Goal: Task Accomplishment & Management: Complete application form

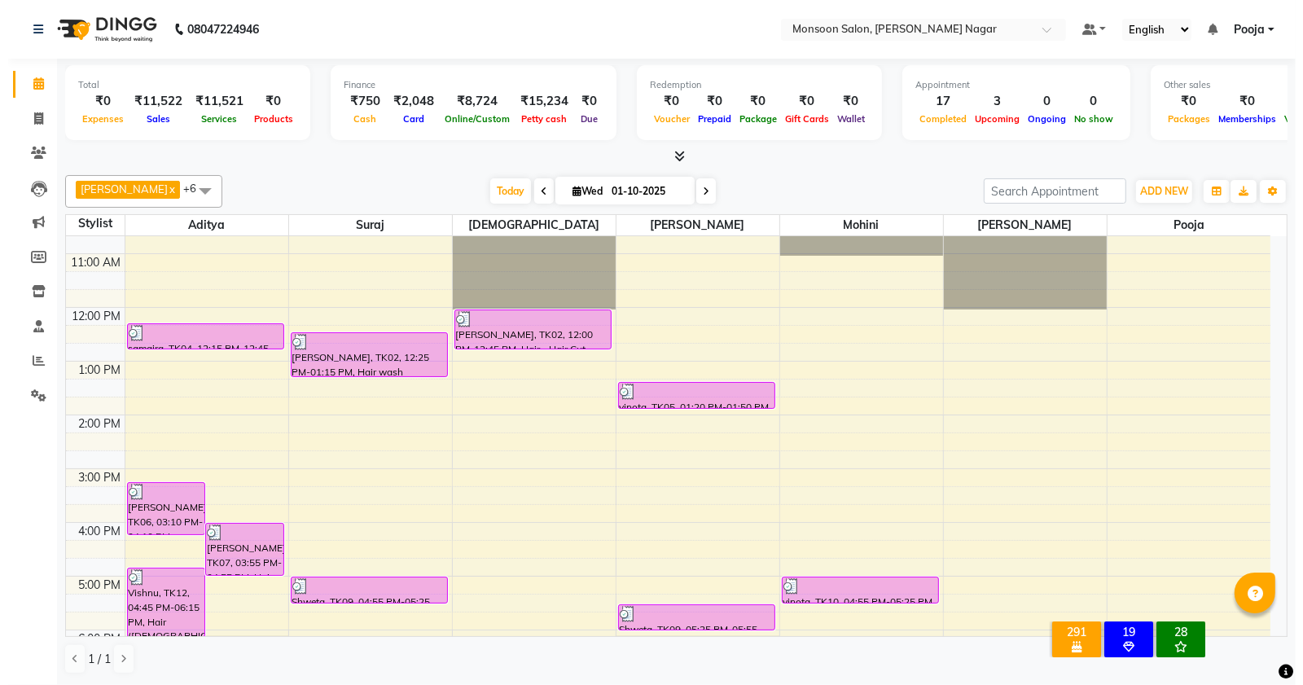
scroll to position [415, 0]
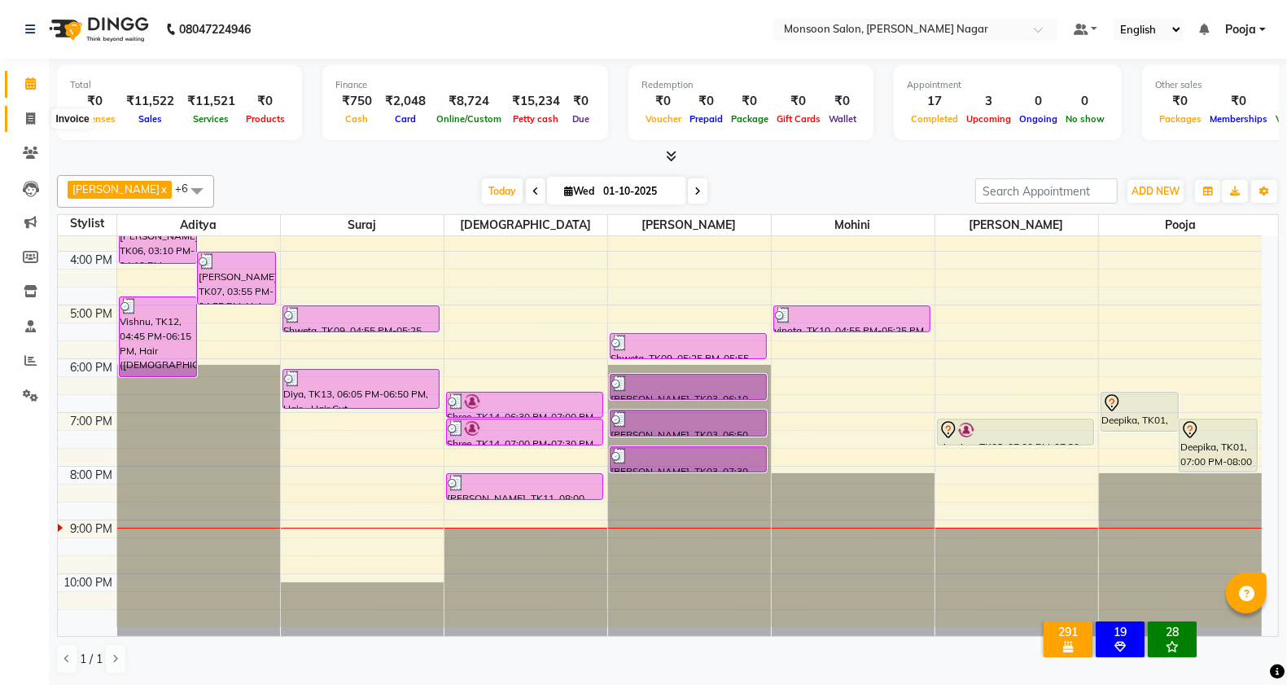
click at [33, 111] on span at bounding box center [30, 119] width 28 height 19
select select "4905"
select select "service"
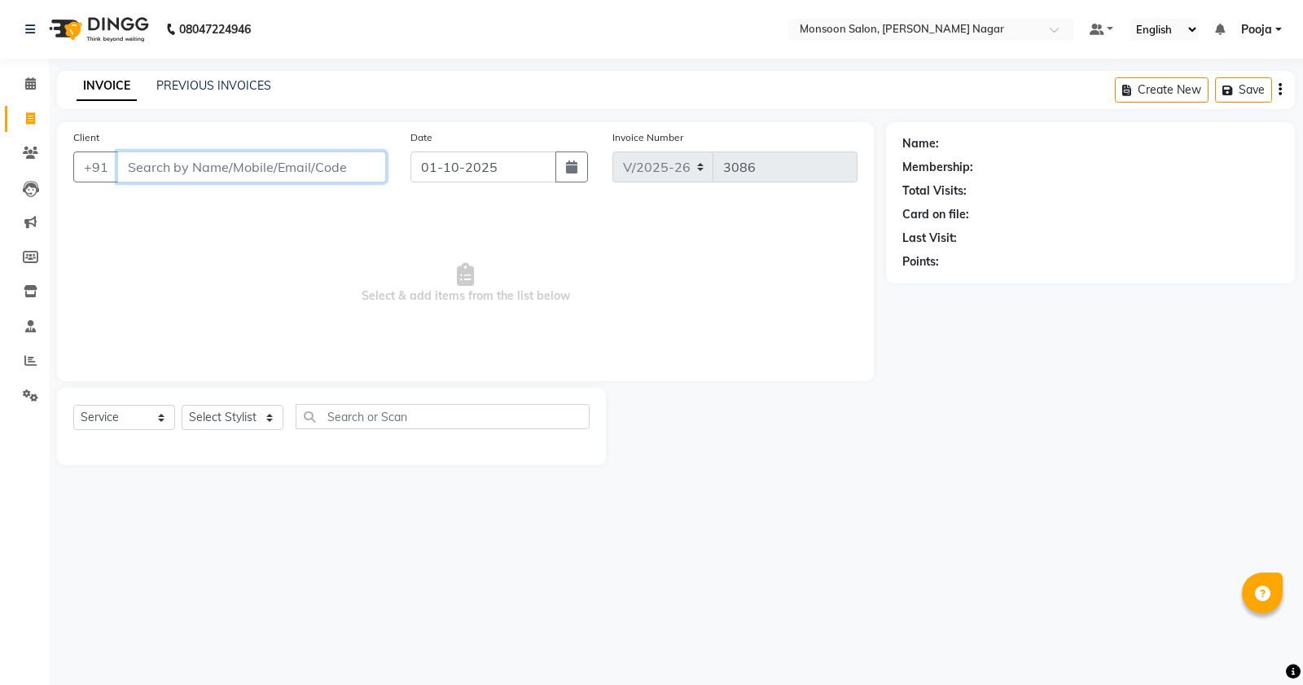
click at [201, 159] on input "Client" at bounding box center [251, 166] width 269 height 31
type input "9820084581"
click at [331, 169] on span "Add Client" at bounding box center [344, 167] width 64 height 16
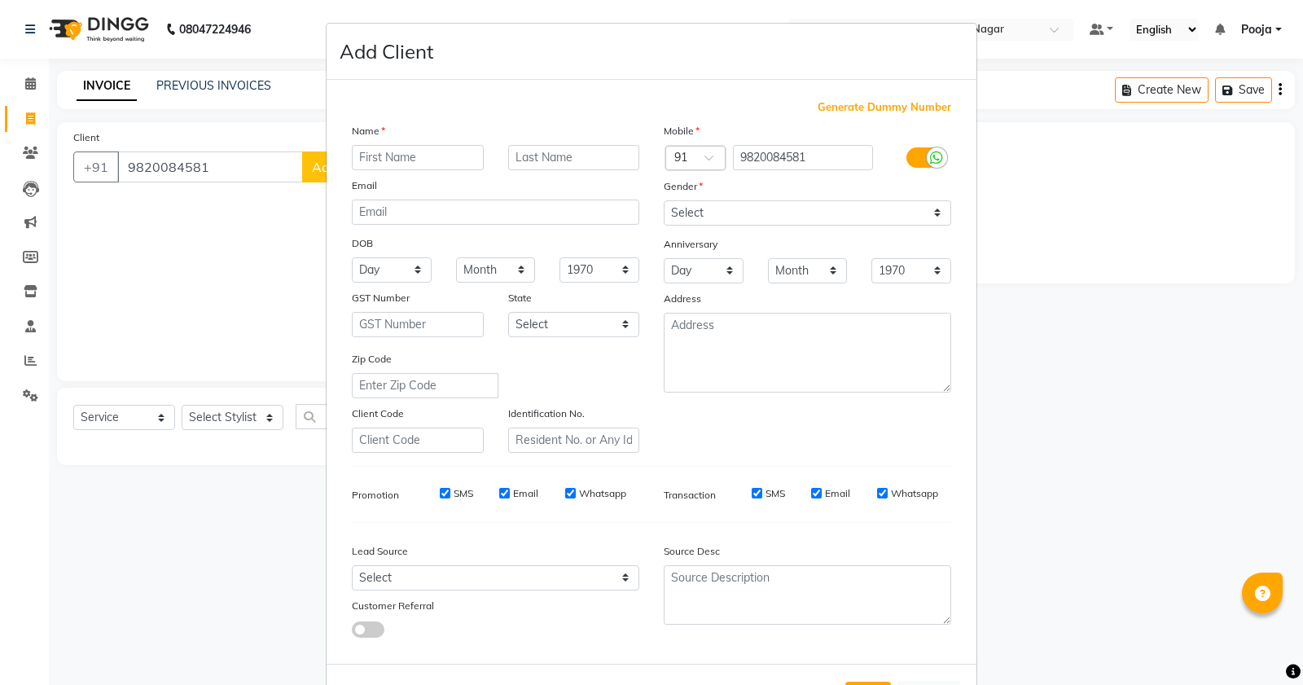
click at [422, 157] on input "text" at bounding box center [418, 157] width 132 height 25
type input "kajol"
click at [668, 206] on select "Select [DEMOGRAPHIC_DATA] [DEMOGRAPHIC_DATA] Other Prefer Not To Say" at bounding box center [807, 212] width 287 height 25
click at [664, 200] on select "Select [DEMOGRAPHIC_DATA] [DEMOGRAPHIC_DATA] Other Prefer Not To Say" at bounding box center [807, 212] width 287 height 25
click at [711, 217] on select "Select [DEMOGRAPHIC_DATA] [DEMOGRAPHIC_DATA] Other Prefer Not To Say" at bounding box center [807, 212] width 287 height 25
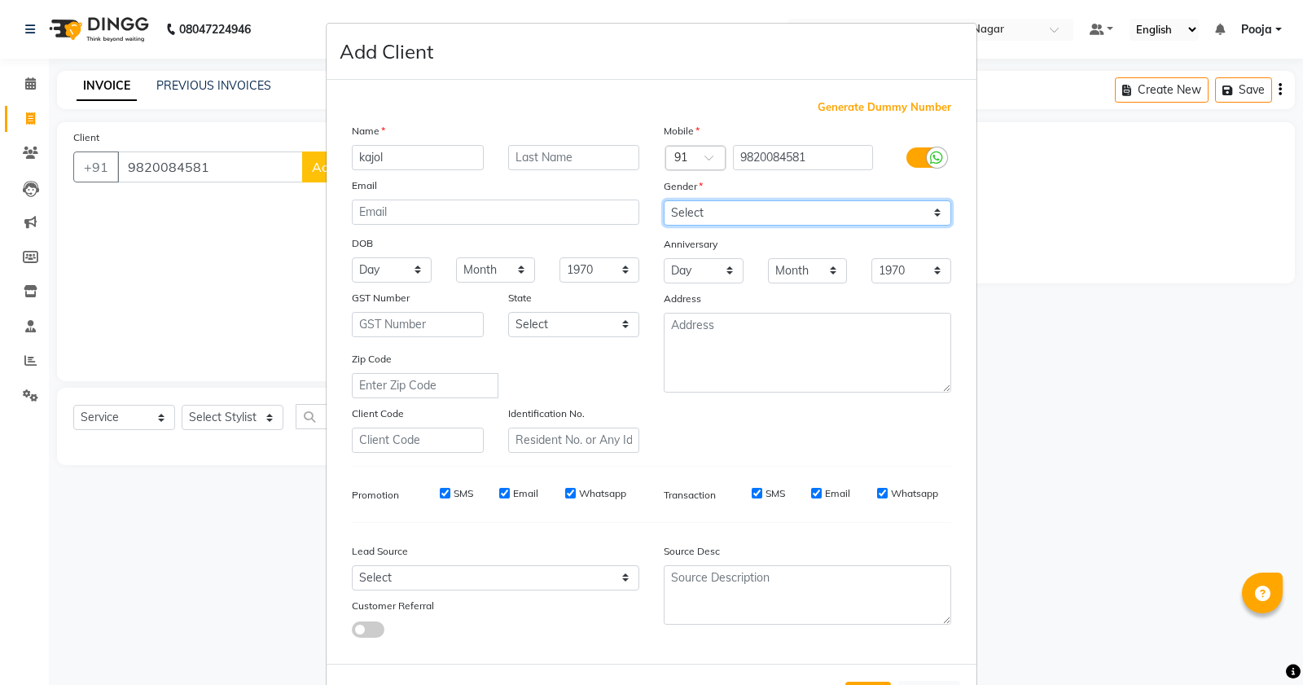
select select "[DEMOGRAPHIC_DATA]"
click at [664, 200] on select "Select [DEMOGRAPHIC_DATA] [DEMOGRAPHIC_DATA] Other Prefer Not To Say" at bounding box center [807, 212] width 287 height 25
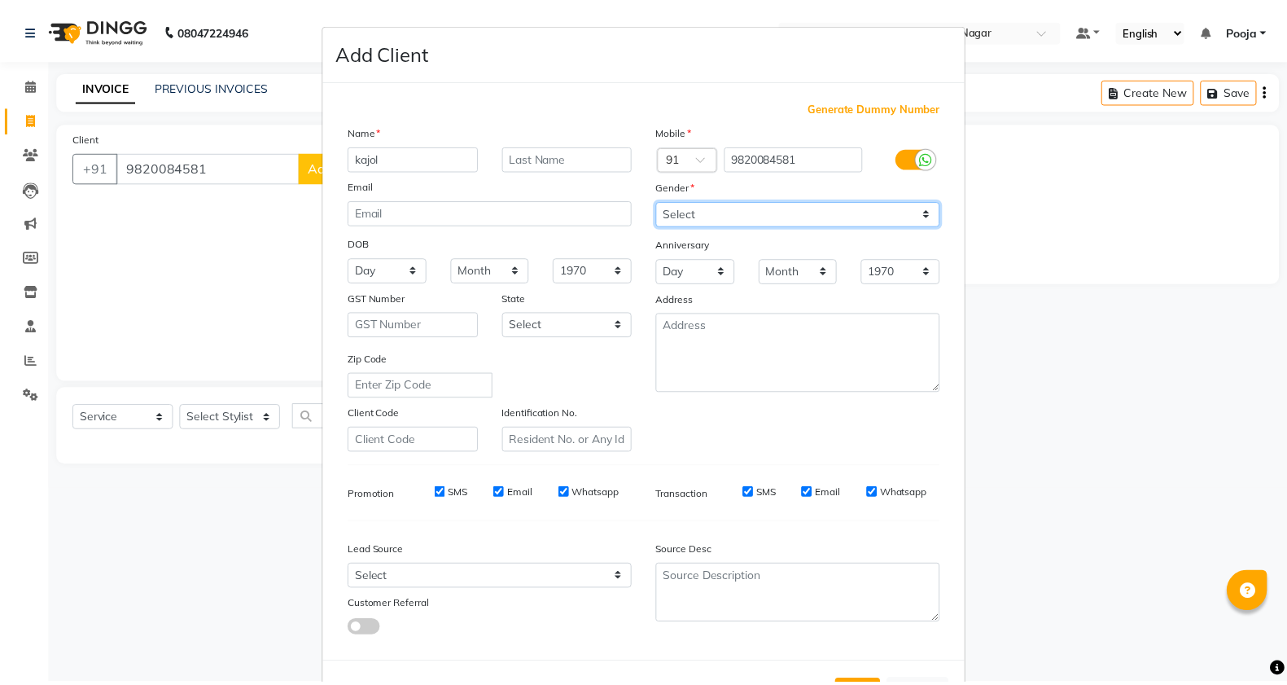
scroll to position [61, 0]
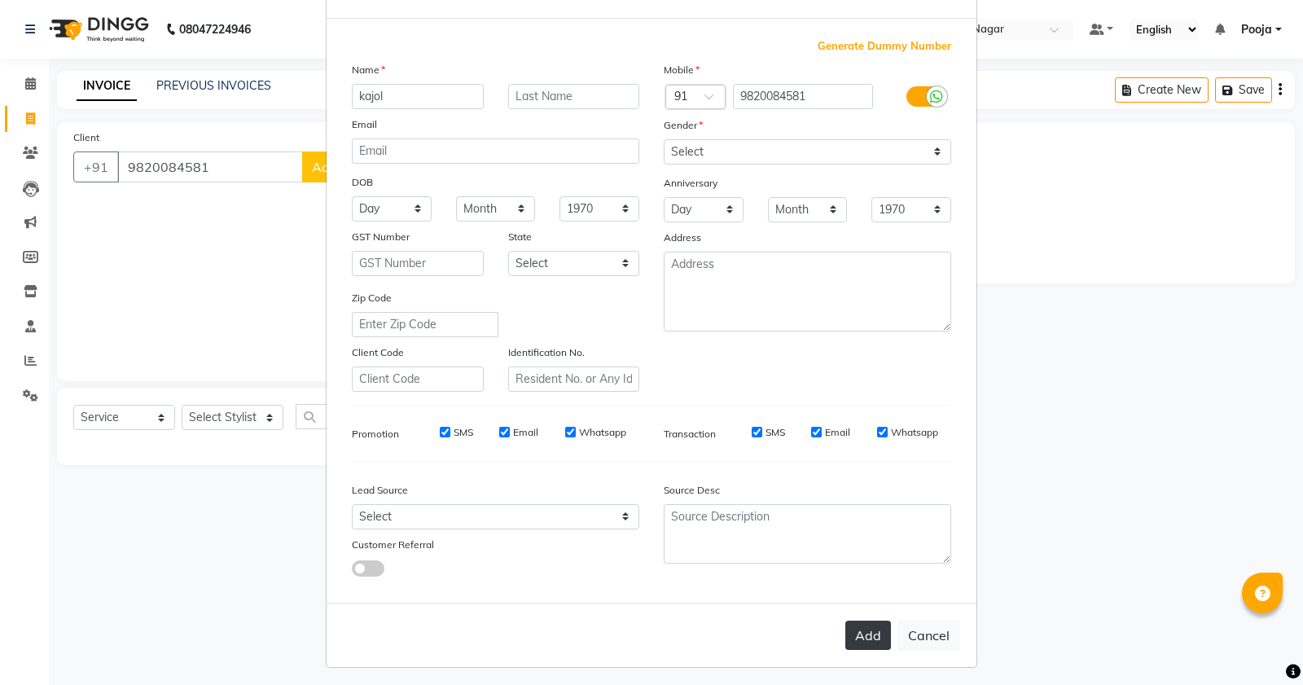
click at [865, 620] on button "Add" at bounding box center [868, 634] width 46 height 29
type input "98******81"
select select
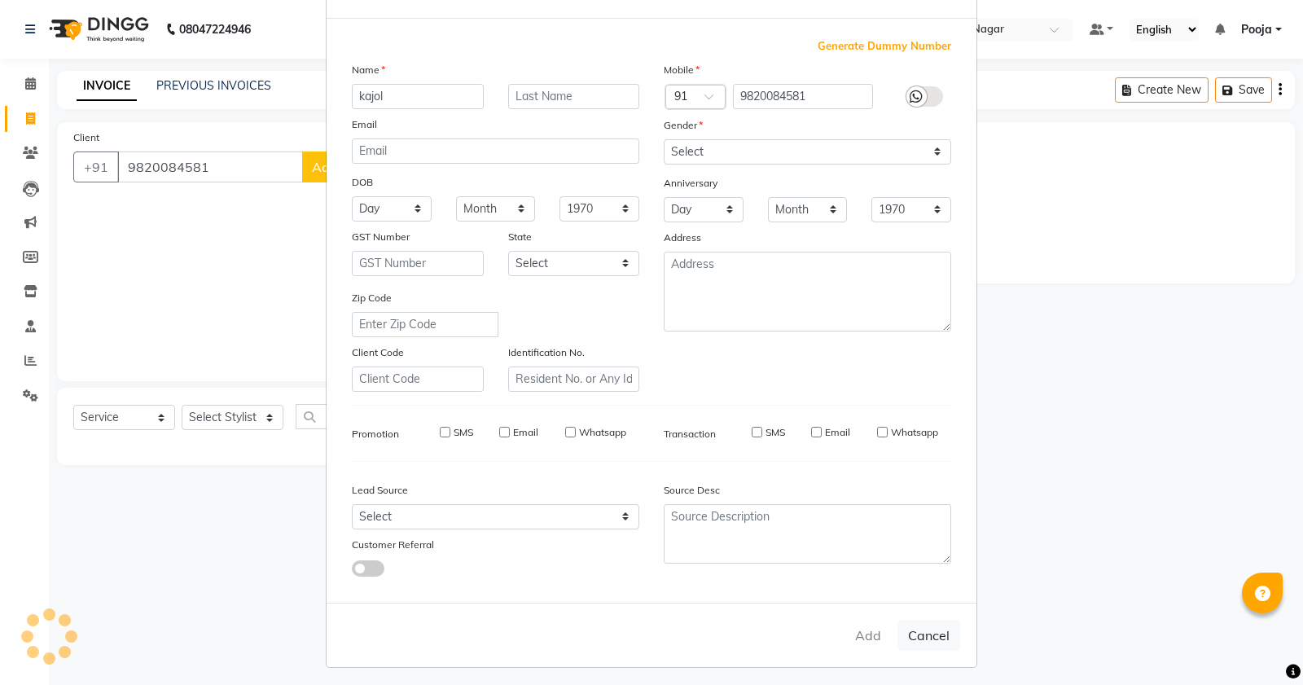
select select
checkbox input "false"
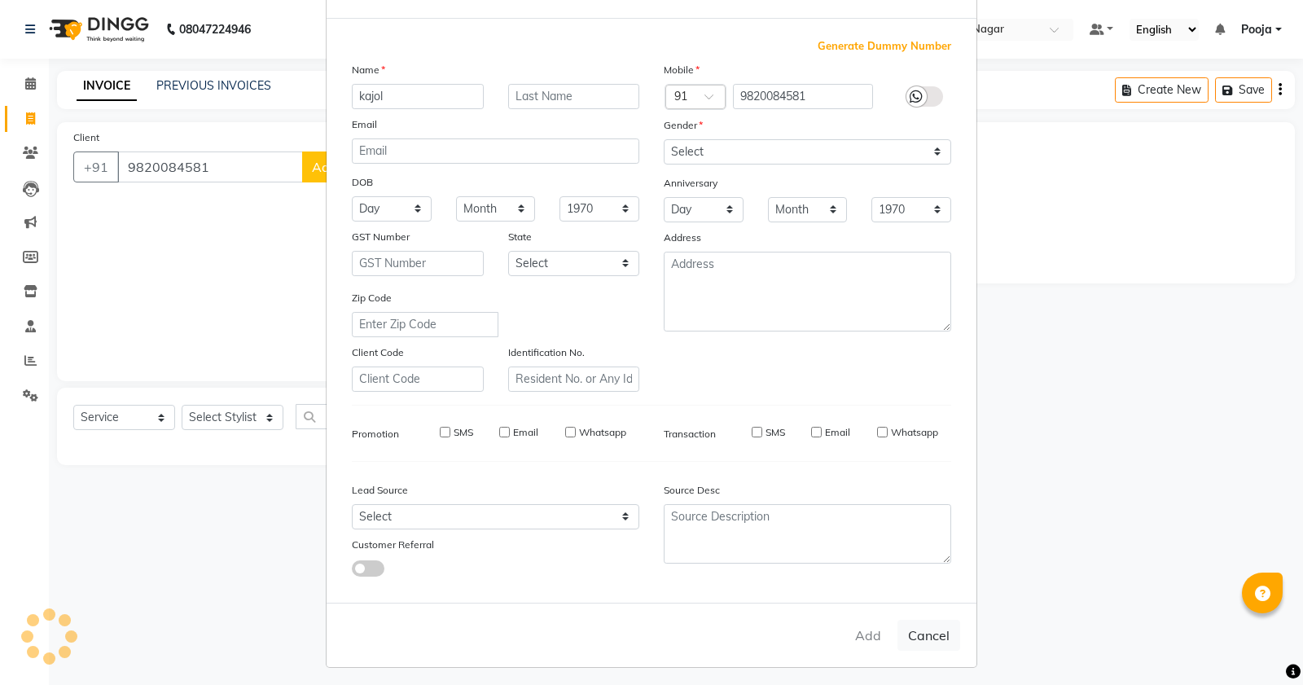
checkbox input "false"
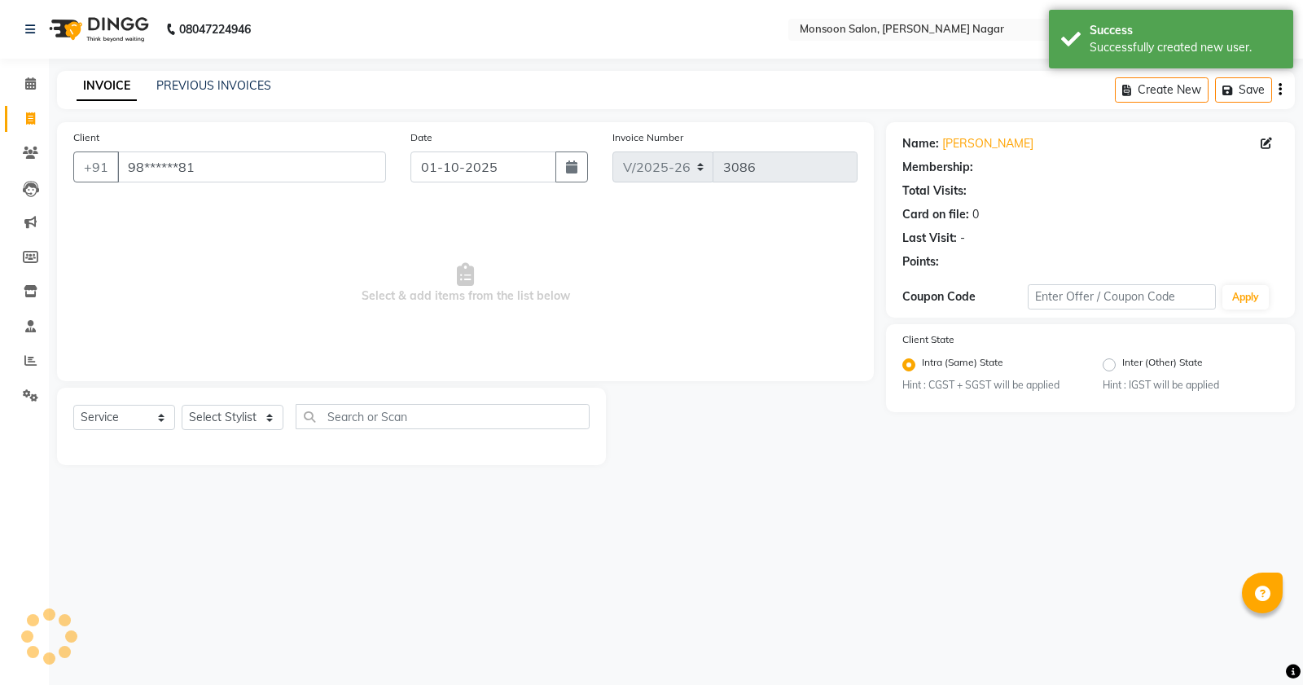
select select "1: Object"
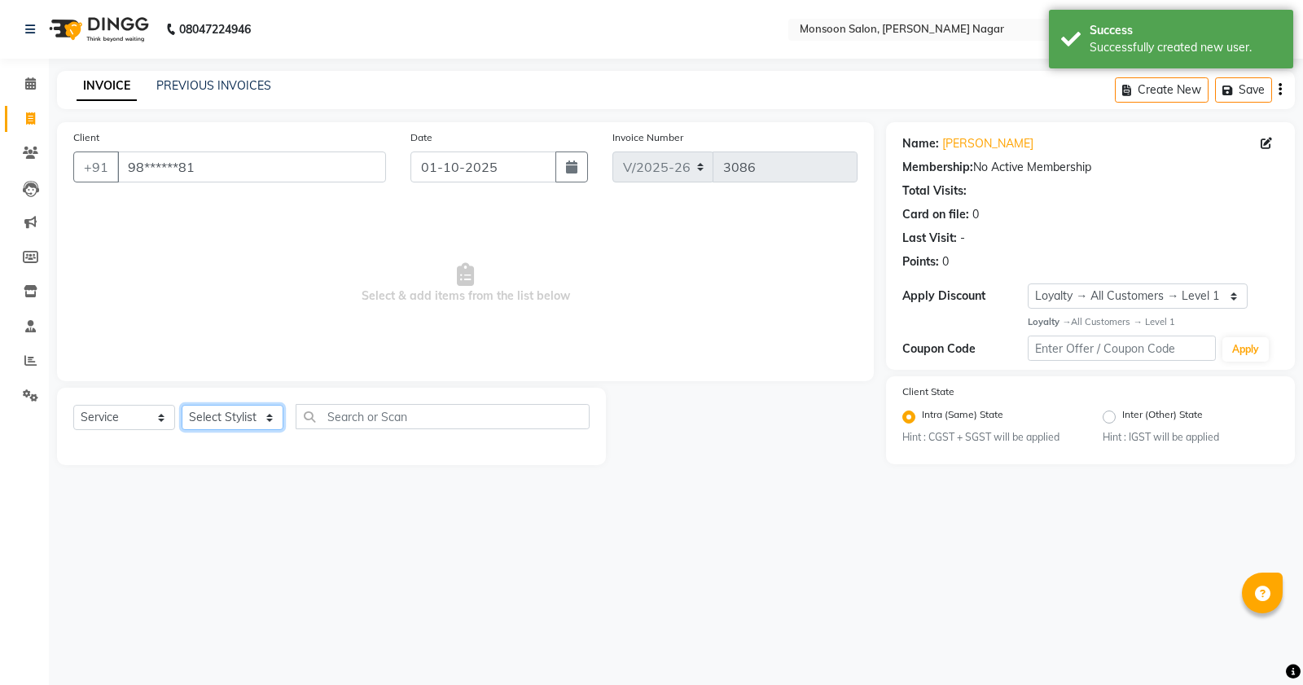
click at [226, 417] on select "Select Stylist [PERSON_NAME] [PERSON_NAME] [PERSON_NAME] [PERSON_NAME] [PERSON_…" at bounding box center [233, 417] width 102 height 25
select select "89609"
click at [182, 405] on select "Select Stylist [PERSON_NAME] [PERSON_NAME] [PERSON_NAME] [PERSON_NAME] [PERSON_…" at bounding box center [233, 417] width 102 height 25
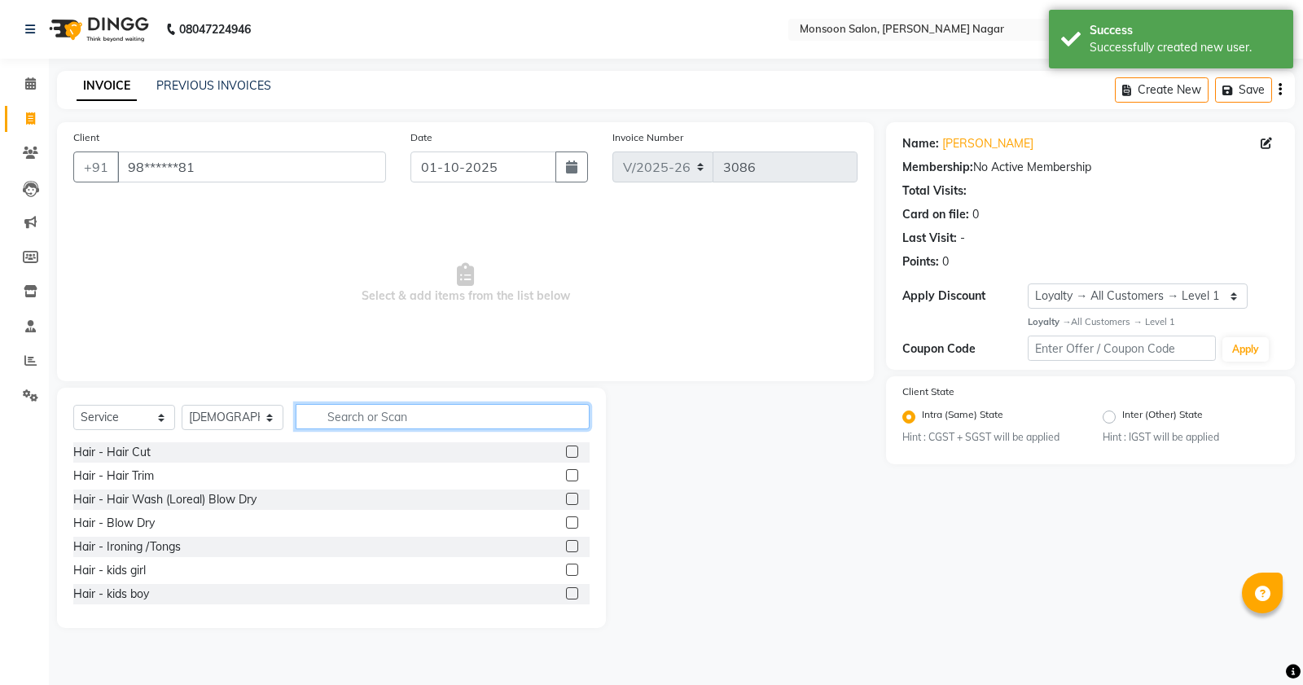
click at [357, 412] on input "text" at bounding box center [443, 416] width 294 height 25
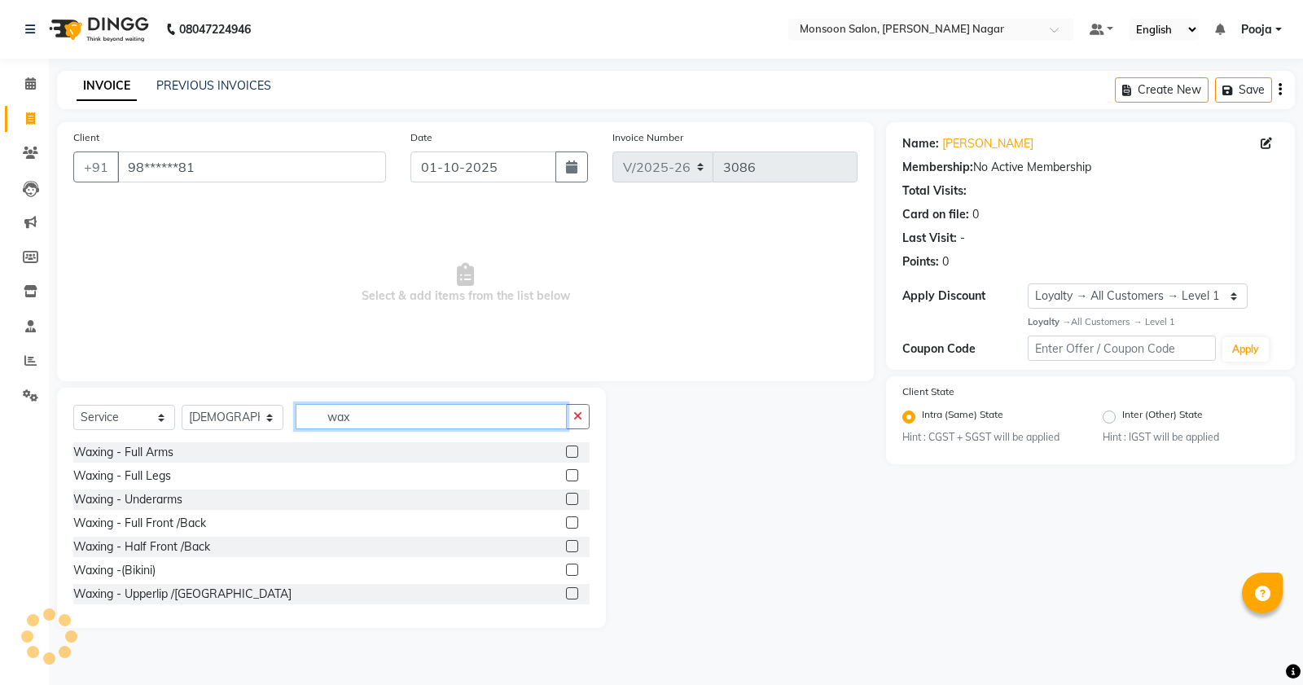
type input "wax"
click at [566, 596] on label at bounding box center [572, 593] width 12 height 12
click at [566, 596] on input "checkbox" at bounding box center [571, 594] width 11 height 11
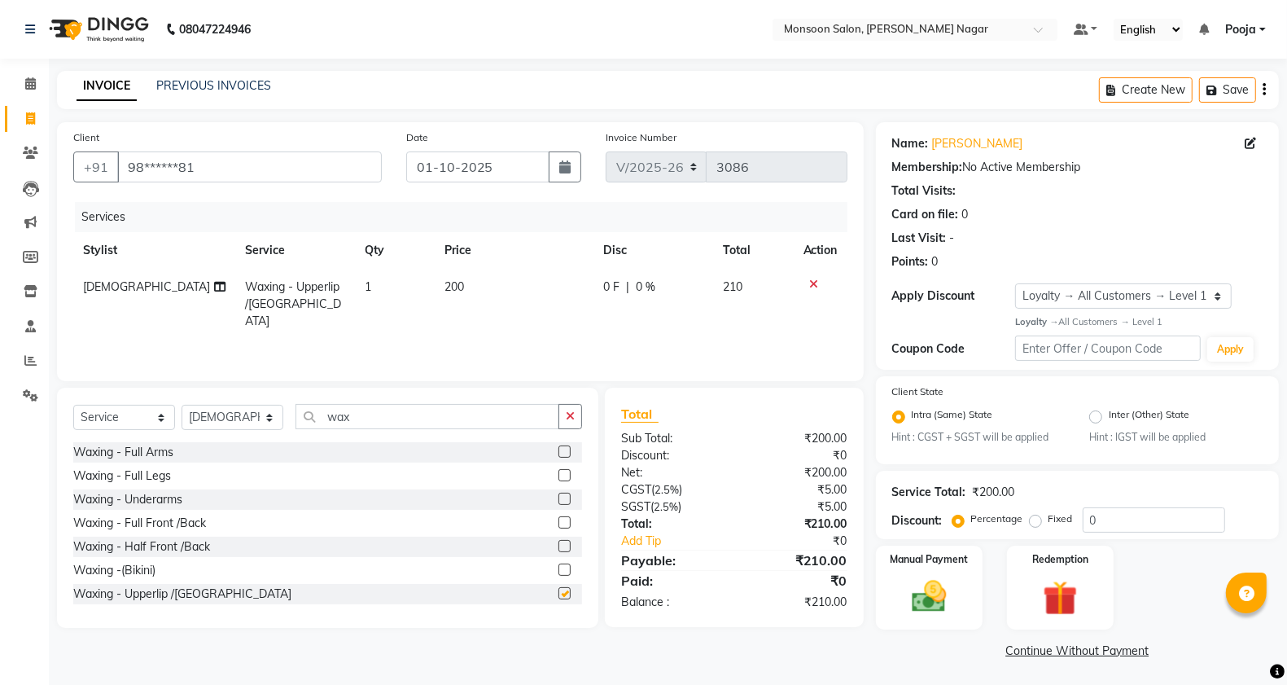
checkbox input "false"
click at [411, 316] on td "1" at bounding box center [395, 304] width 80 height 71
select select "89609"
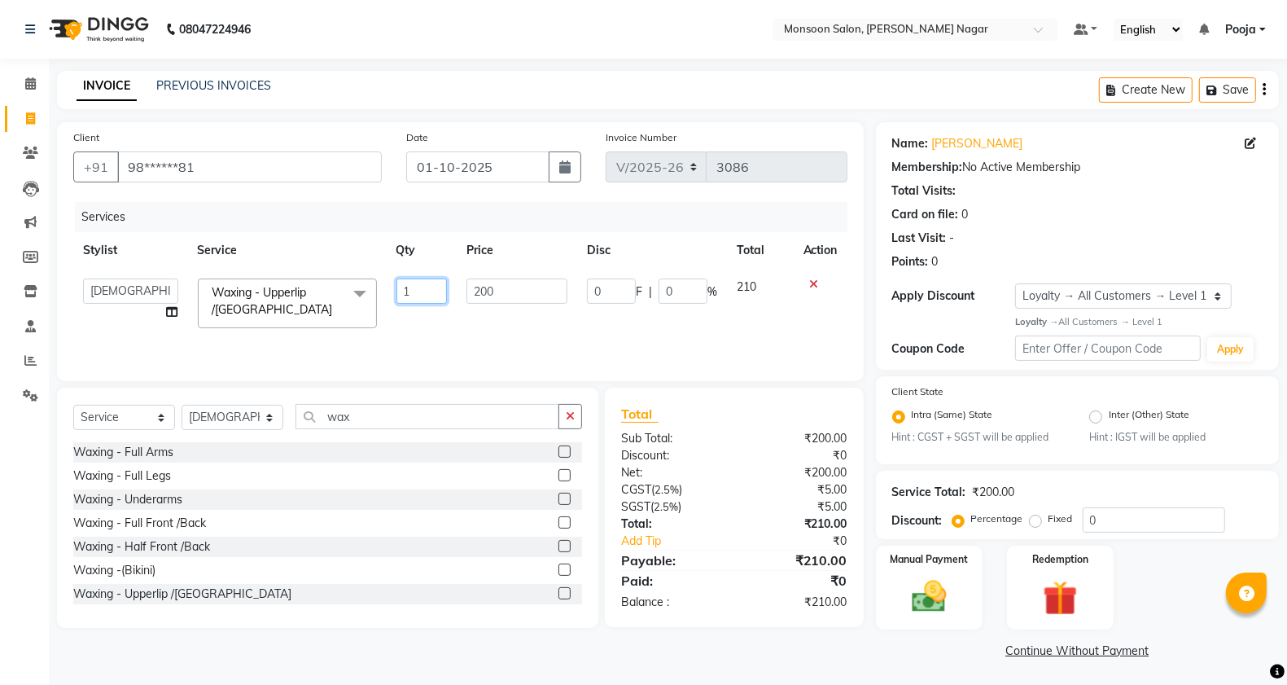
click at [422, 286] on input "1" at bounding box center [422, 290] width 50 height 25
type input "3"
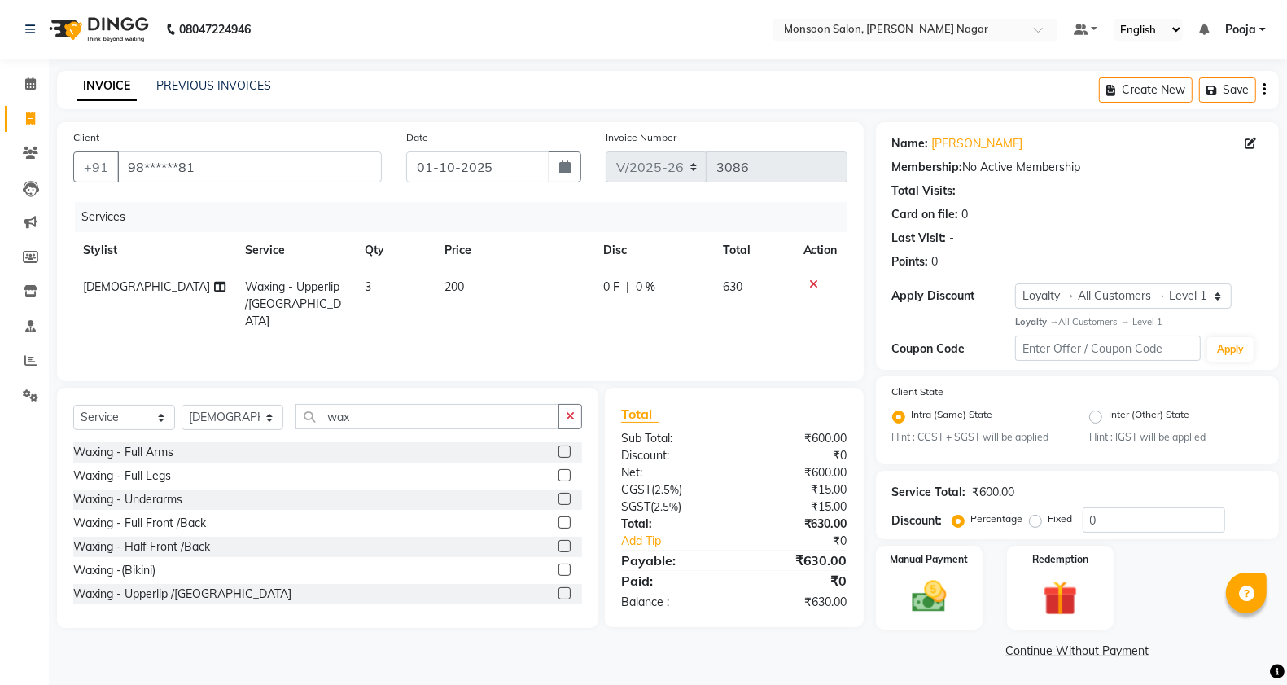
click at [674, 85] on div "INVOICE PREVIOUS INVOICES Create New Save" at bounding box center [668, 90] width 1222 height 38
click at [559, 498] on label at bounding box center [565, 499] width 12 height 12
click at [559, 498] on input "checkbox" at bounding box center [564, 499] width 11 height 11
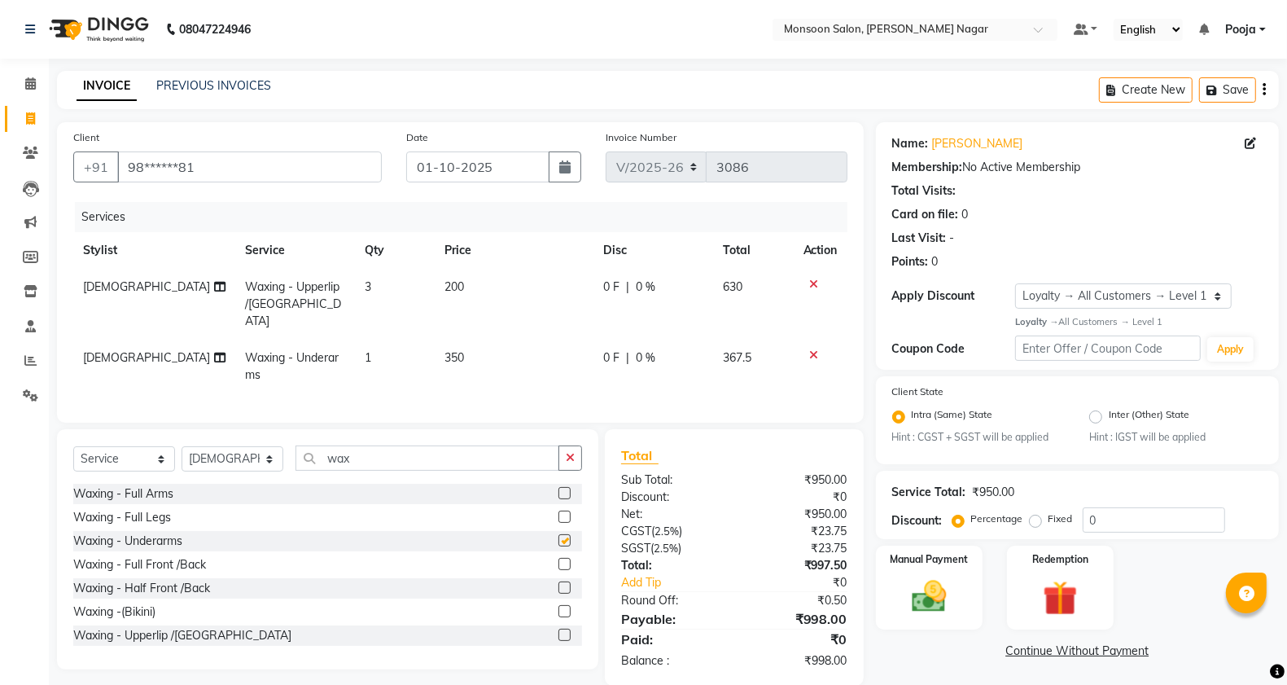
checkbox input "false"
click at [367, 456] on input "wax" at bounding box center [428, 457] width 264 height 25
type input "w"
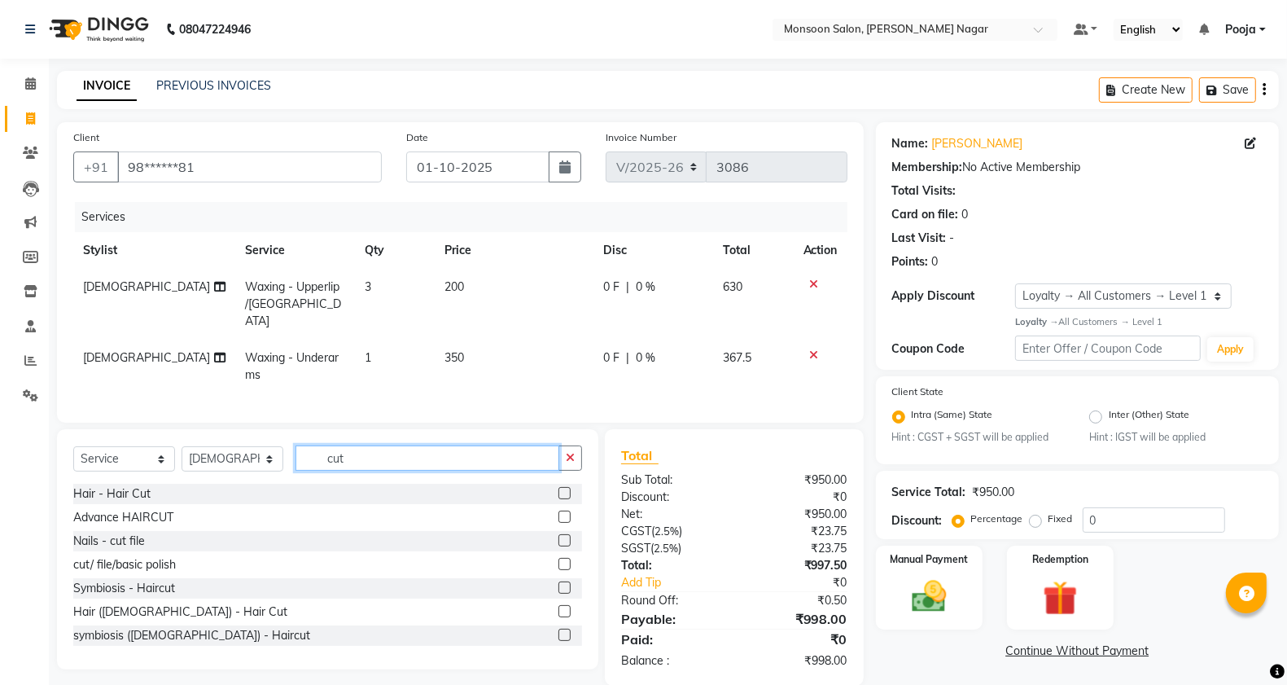
type input "cut"
click at [559, 542] on label at bounding box center [565, 540] width 12 height 12
click at [559, 542] on input "checkbox" at bounding box center [564, 541] width 11 height 11
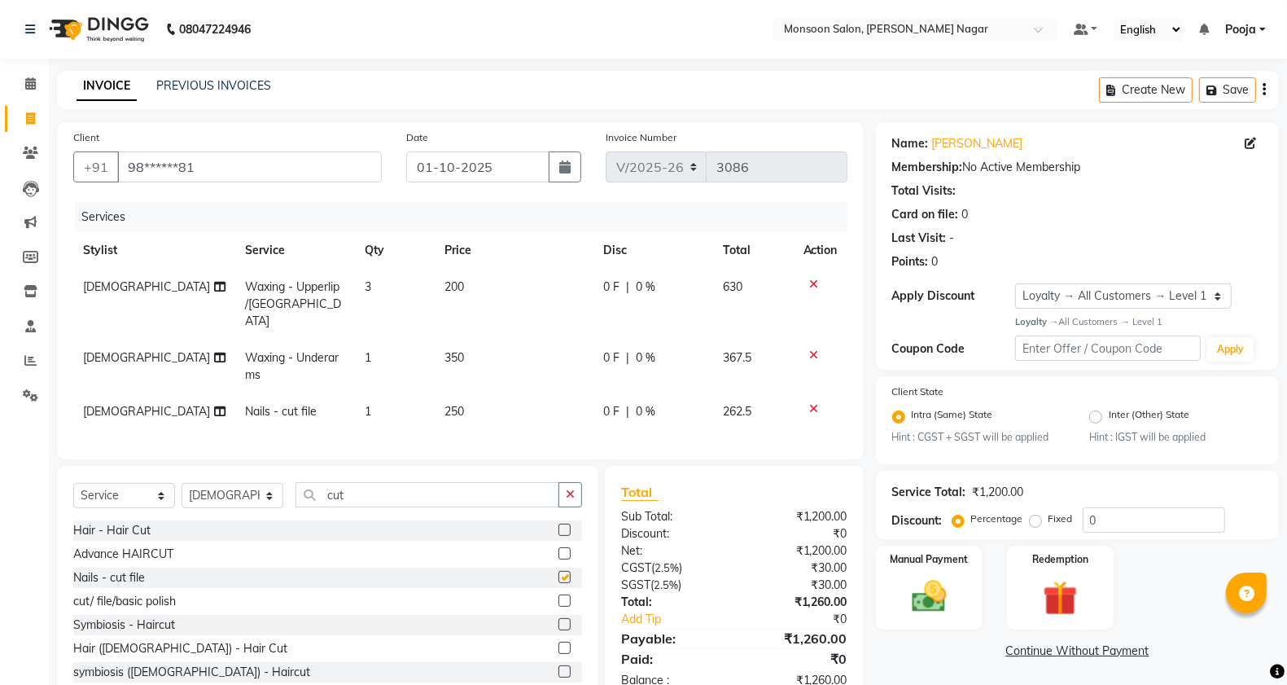
checkbox input "false"
click at [388, 393] on td "1" at bounding box center [395, 411] width 80 height 37
select select "89609"
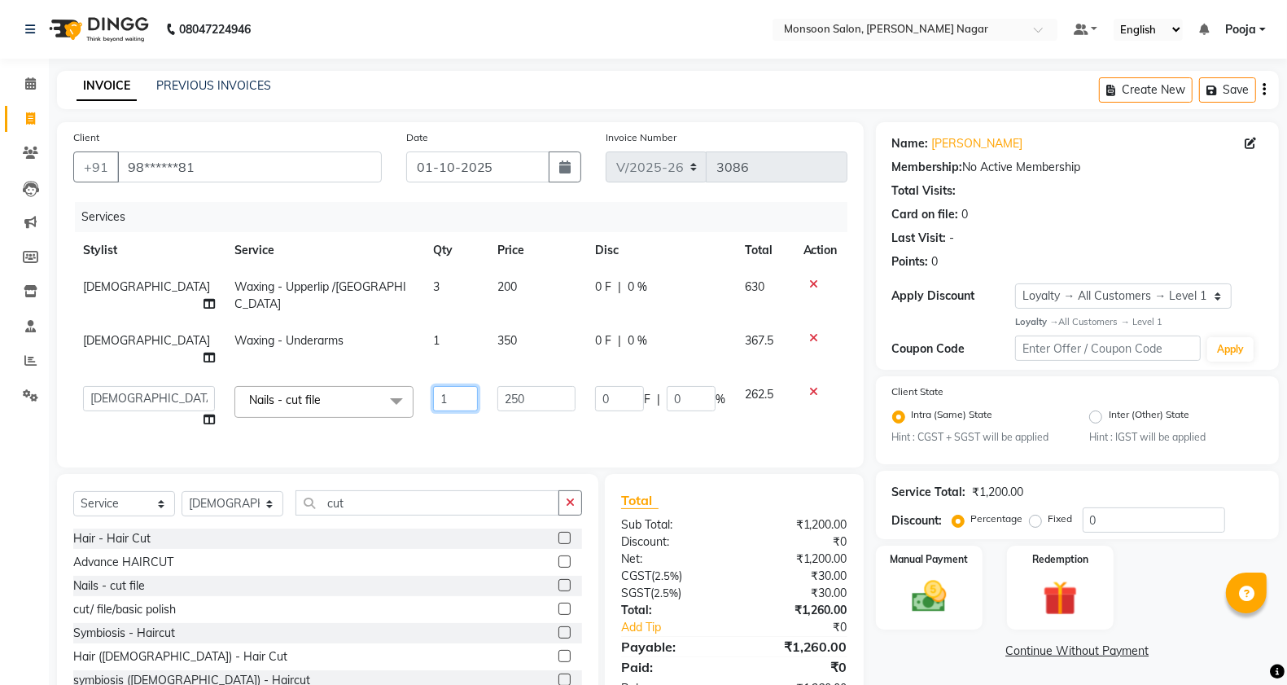
click at [433, 386] on input "1" at bounding box center [455, 398] width 45 height 25
type input "2"
click at [487, 79] on div "INVOICE PREVIOUS INVOICES Create New Save" at bounding box center [668, 90] width 1222 height 38
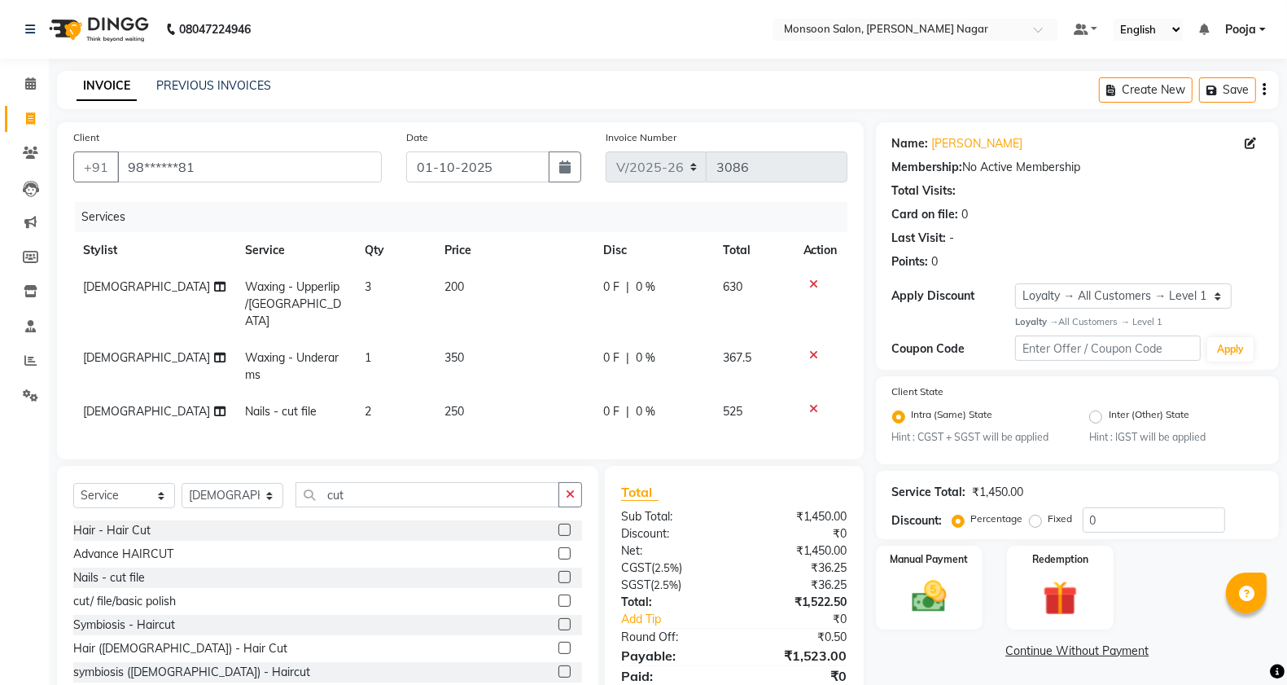
scroll to position [59, 0]
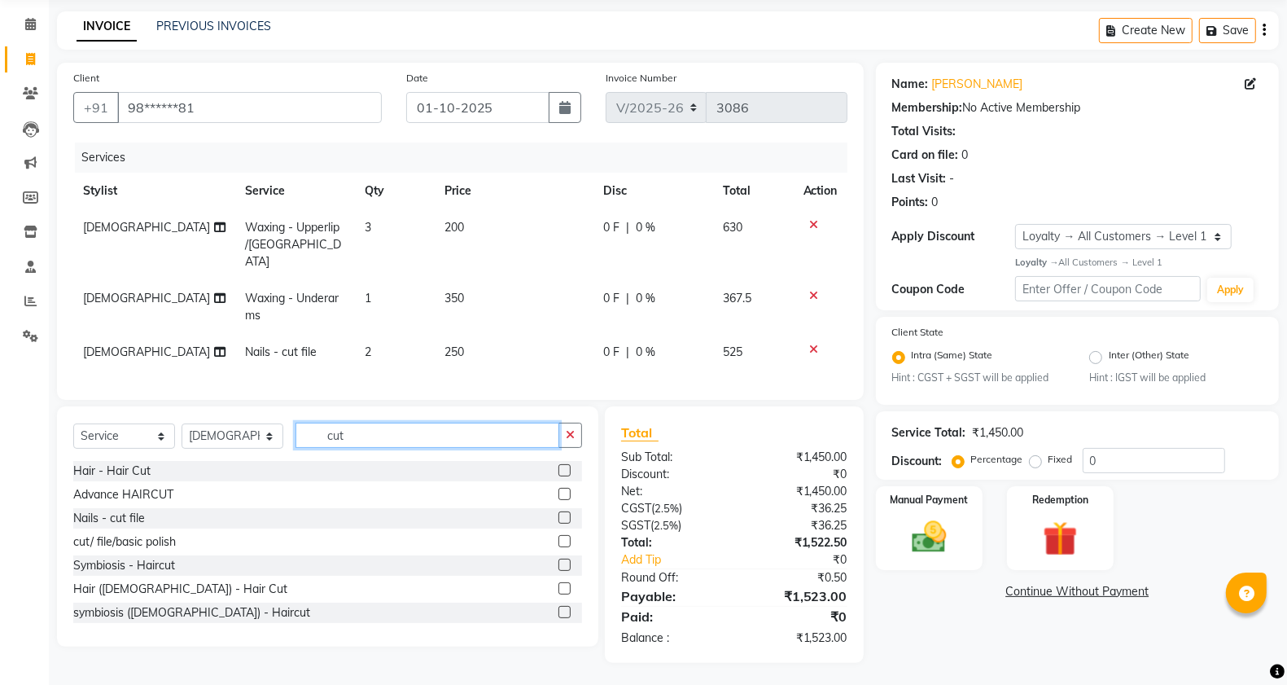
click at [351, 428] on input "cut" at bounding box center [428, 435] width 264 height 25
type input "c"
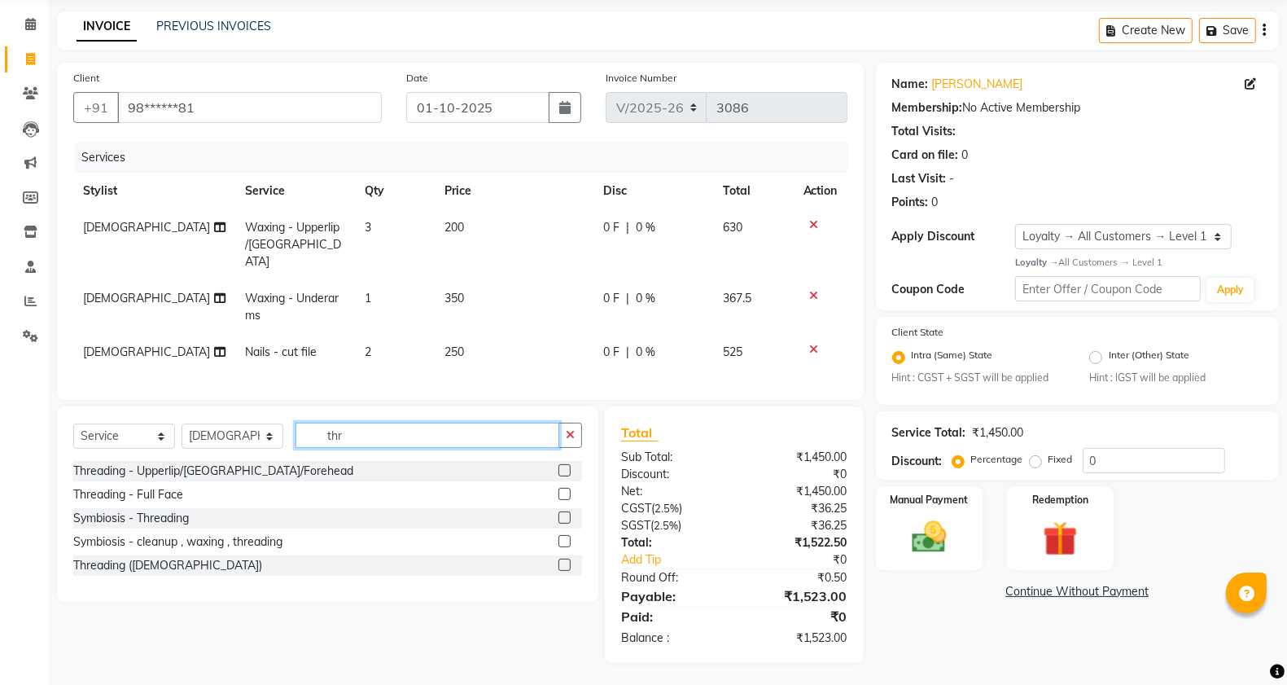
type input "thr"
click at [568, 467] on label at bounding box center [565, 470] width 12 height 12
click at [568, 467] on input "checkbox" at bounding box center [564, 471] width 11 height 11
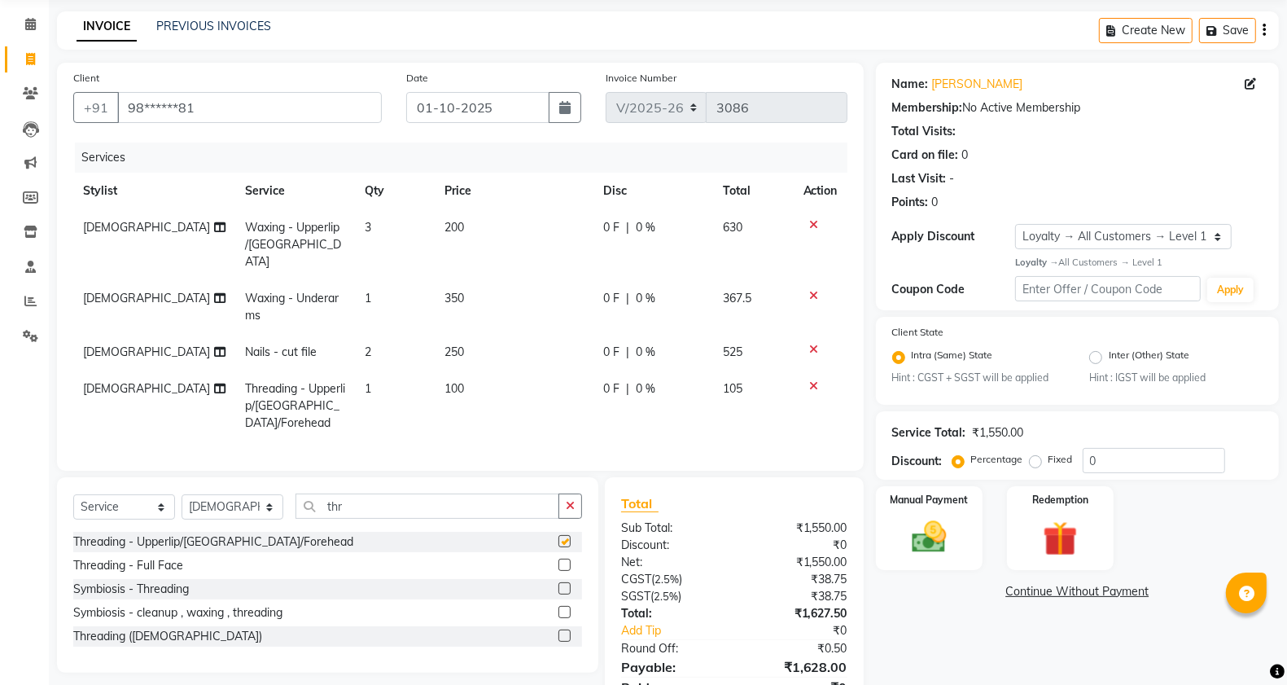
checkbox input "false"
click at [226, 494] on select "Select Stylist [PERSON_NAME] [PERSON_NAME] [PERSON_NAME] [PERSON_NAME] [PERSON_…" at bounding box center [233, 506] width 102 height 25
click at [95, 225] on span "[DEMOGRAPHIC_DATA]" at bounding box center [146, 227] width 127 height 15
select select "89609"
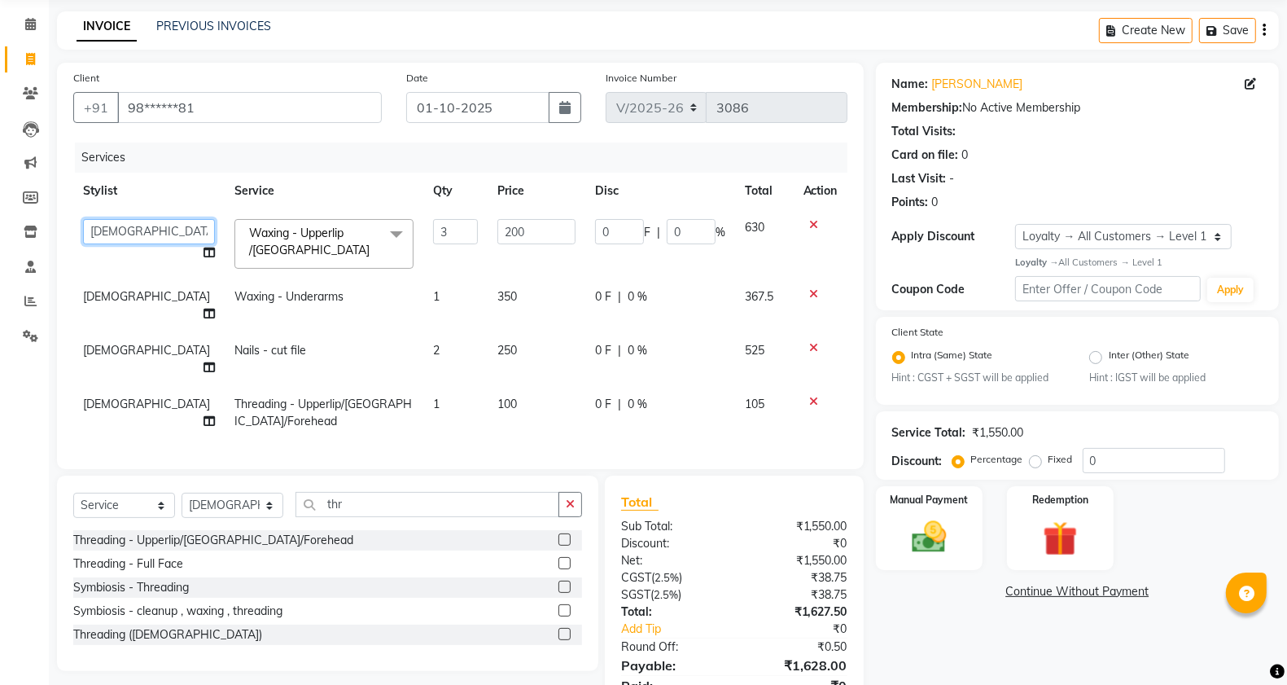
click at [122, 226] on select "[PERSON_NAME] [PERSON_NAME] [PERSON_NAME] [PERSON_NAME] [PERSON_NAME] Pooja [PE…" at bounding box center [149, 231] width 132 height 25
select select "85326"
click at [128, 285] on td "[DEMOGRAPHIC_DATA]" at bounding box center [148, 305] width 151 height 54
select select "89609"
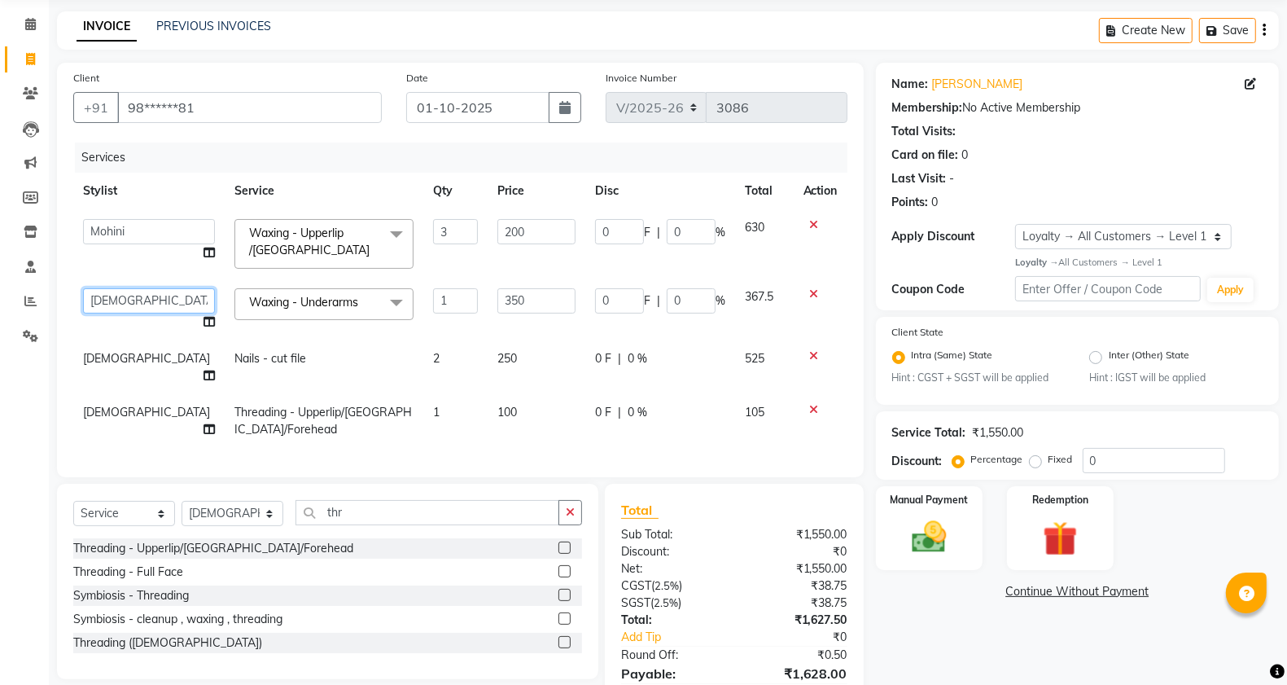
click at [147, 307] on select "[PERSON_NAME] [PERSON_NAME] [PERSON_NAME] [PERSON_NAME] [PERSON_NAME] Pooja [PE…" at bounding box center [149, 300] width 132 height 25
select select "85326"
click at [131, 338] on td "[PERSON_NAME] [PERSON_NAME] [PERSON_NAME] [PERSON_NAME] [PERSON_NAME] Pooja [PE…" at bounding box center [148, 309] width 151 height 62
click at [135, 370] on td "[DEMOGRAPHIC_DATA]" at bounding box center [148, 367] width 151 height 54
select select "89609"
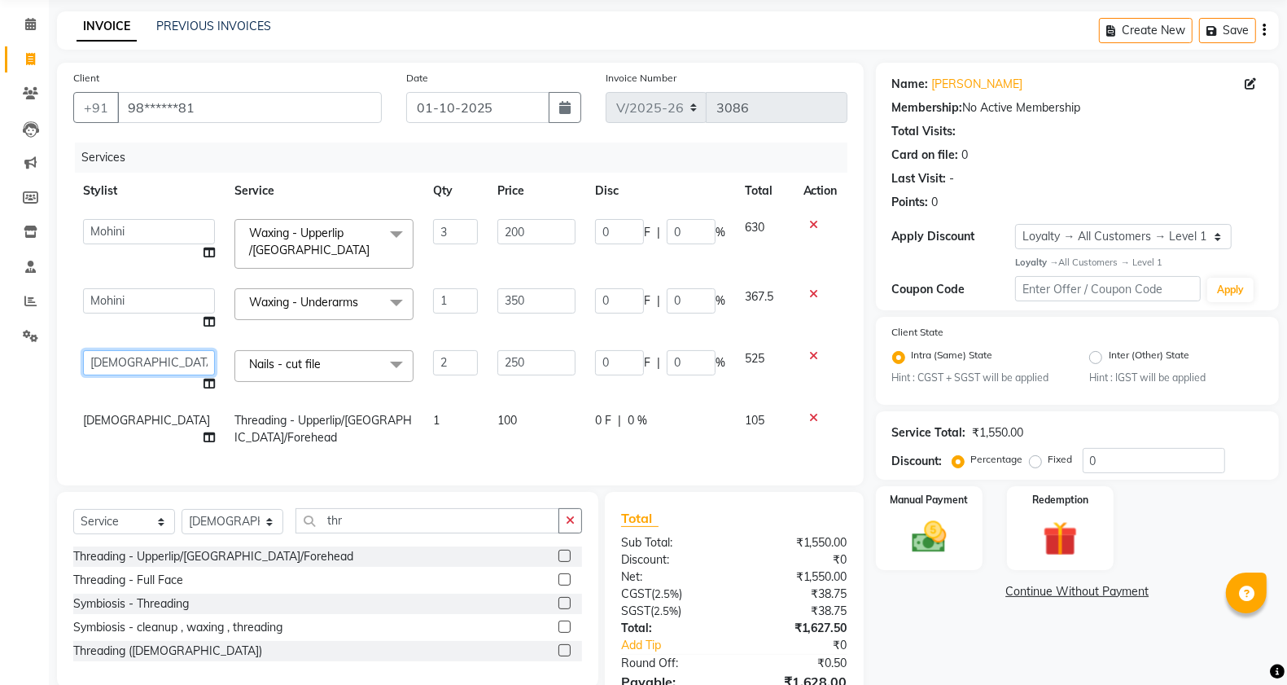
click at [137, 360] on select "[PERSON_NAME] [PERSON_NAME] [PERSON_NAME] [PERSON_NAME] [PERSON_NAME] Pooja [PE…" at bounding box center [149, 362] width 132 height 25
select select "85326"
click at [136, 422] on td "[DEMOGRAPHIC_DATA]" at bounding box center [148, 429] width 151 height 54
select select "89609"
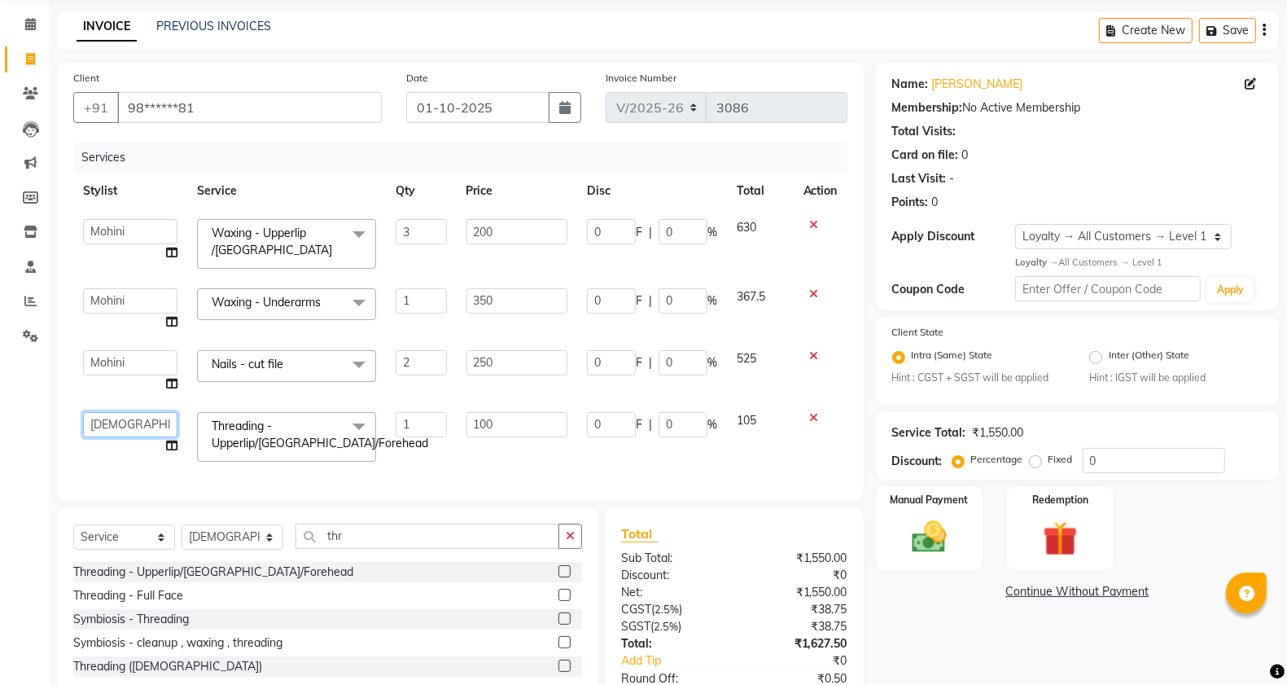
click at [136, 422] on select "[PERSON_NAME] [PERSON_NAME] [PERSON_NAME] [PERSON_NAME] [PERSON_NAME] Pooja [PE…" at bounding box center [130, 424] width 94 height 25
select select "85326"
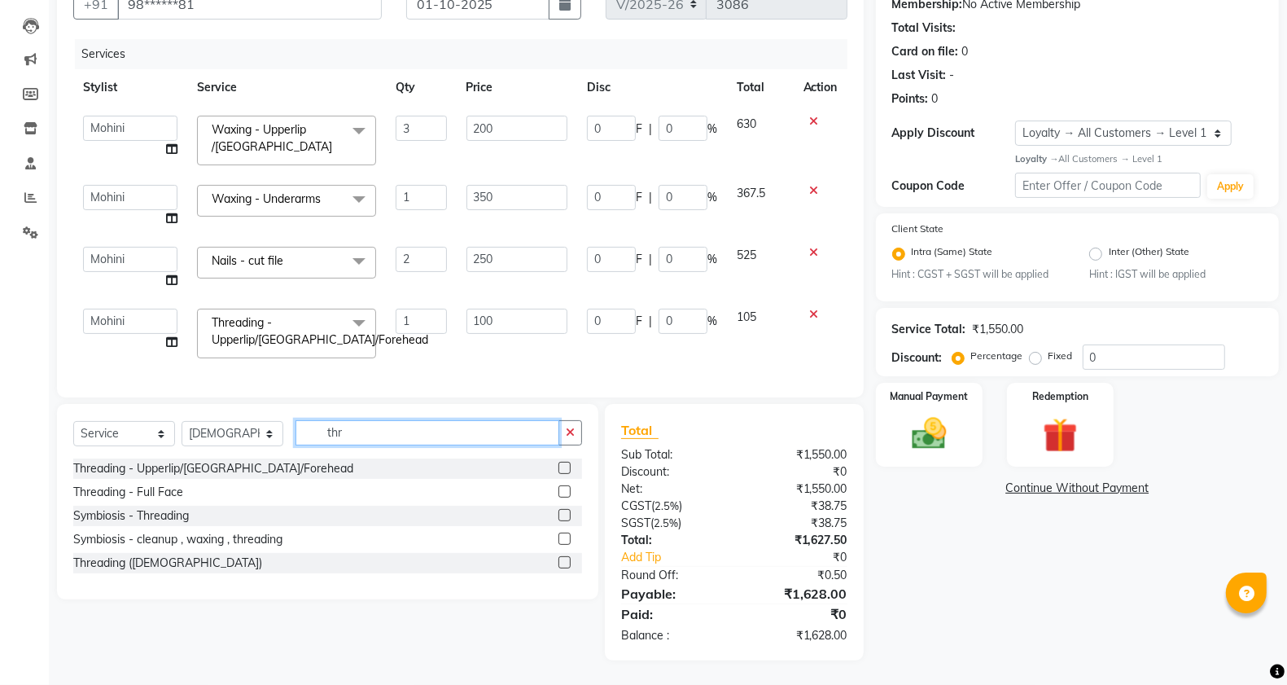
click at [384, 422] on input "thr" at bounding box center [428, 432] width 264 height 25
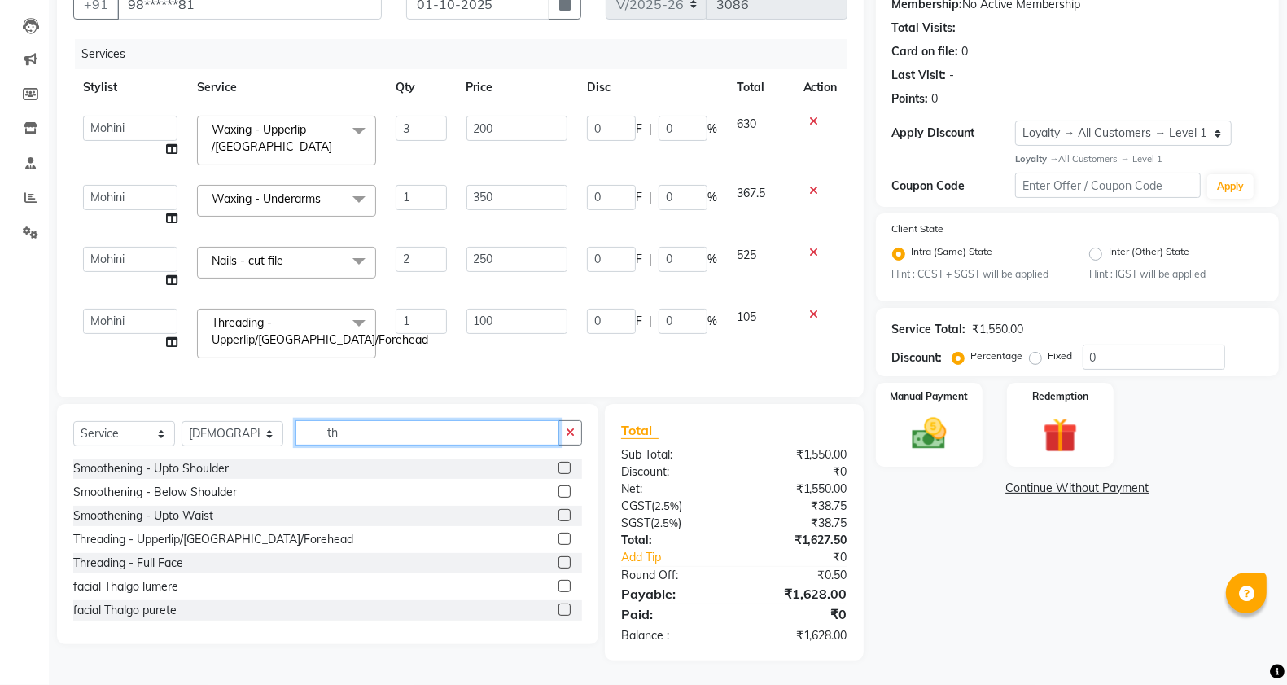
type input "t"
type input "was"
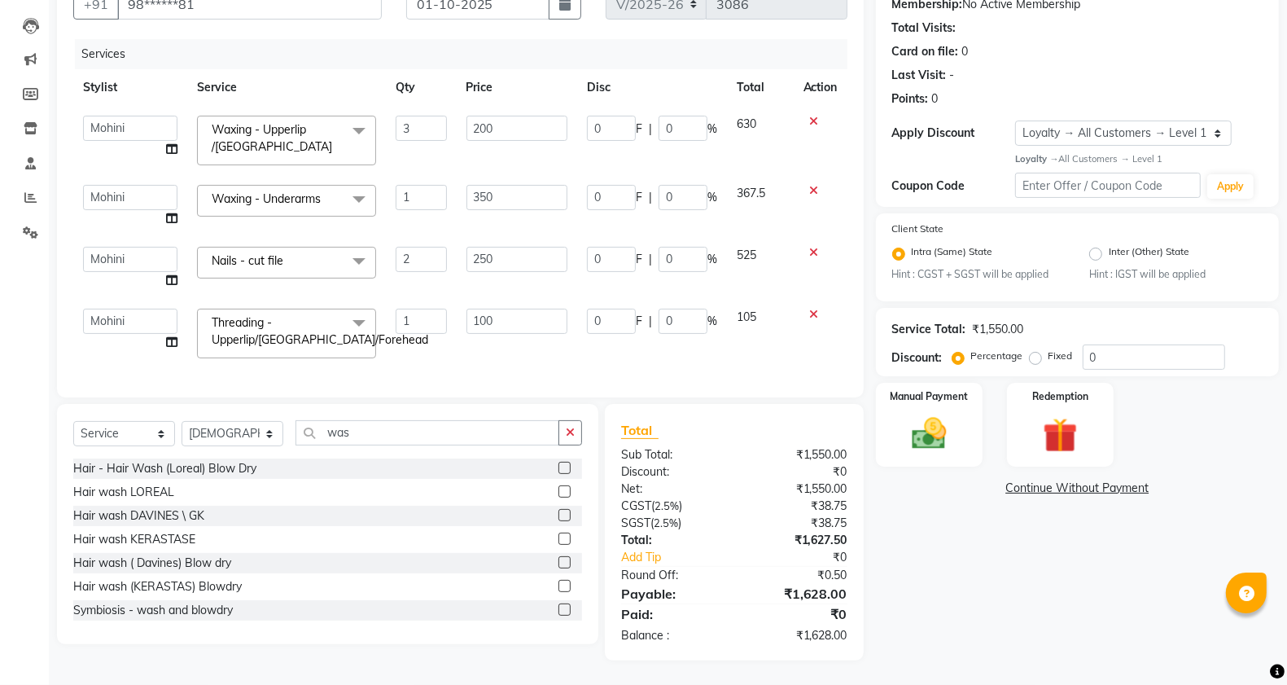
click at [559, 468] on label at bounding box center [565, 468] width 12 height 12
click at [559, 468] on input "checkbox" at bounding box center [564, 468] width 11 height 11
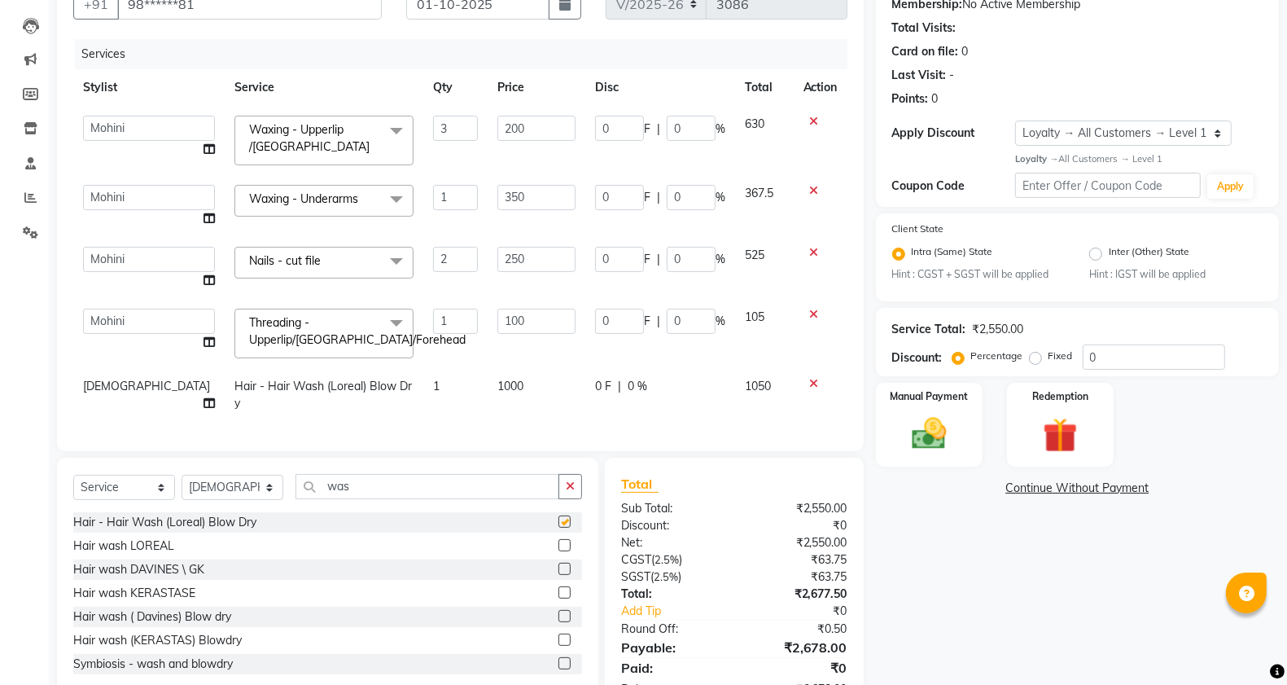
checkbox input "false"
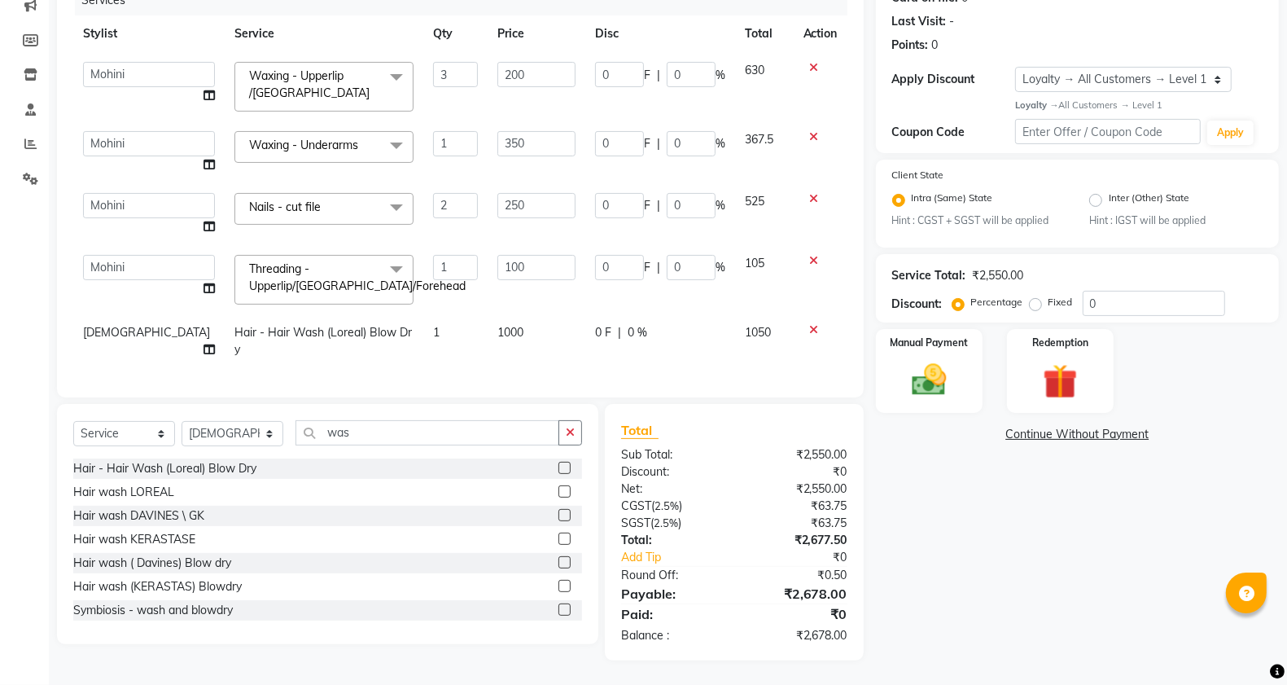
scroll to position [0, 0]
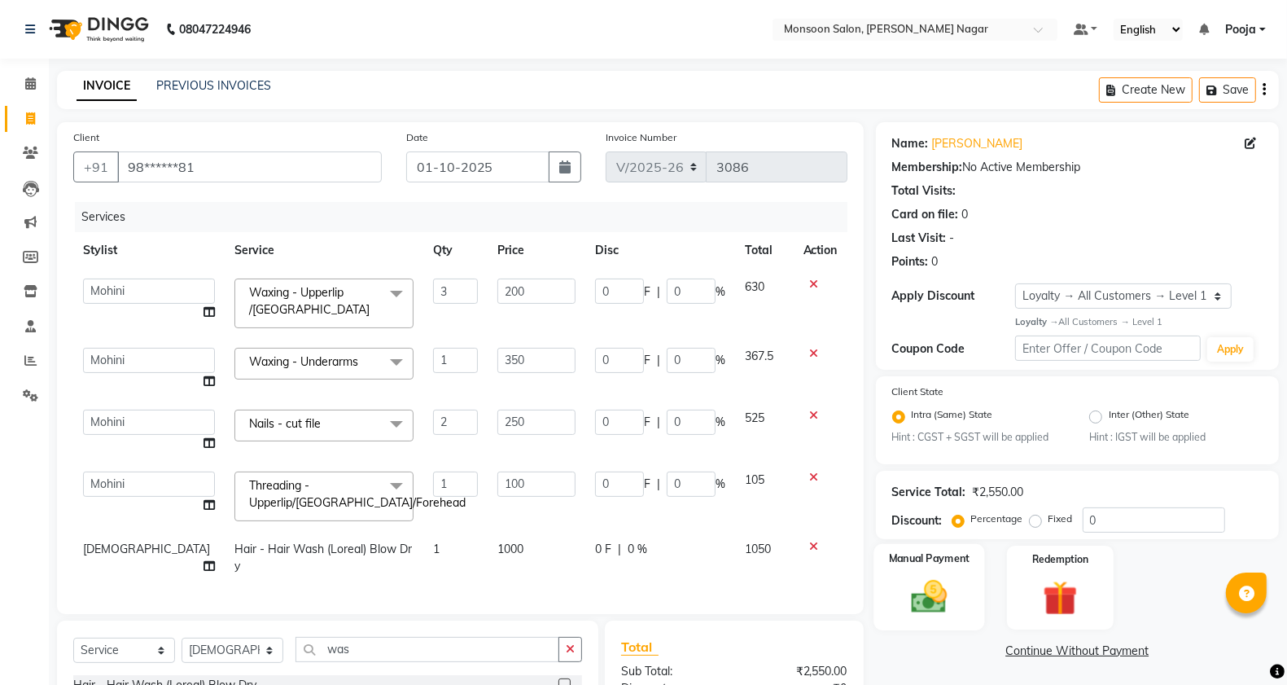
click at [942, 566] on div "Manual Payment" at bounding box center [930, 587] width 112 height 86
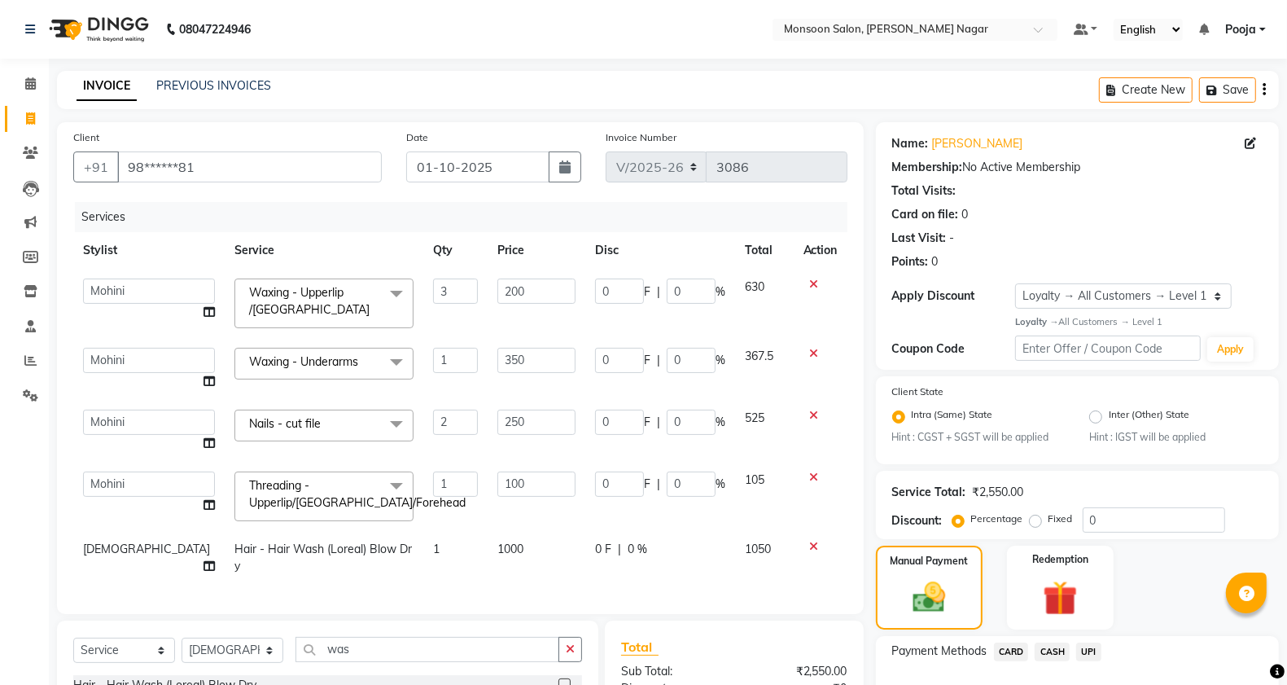
scroll to position [217, 0]
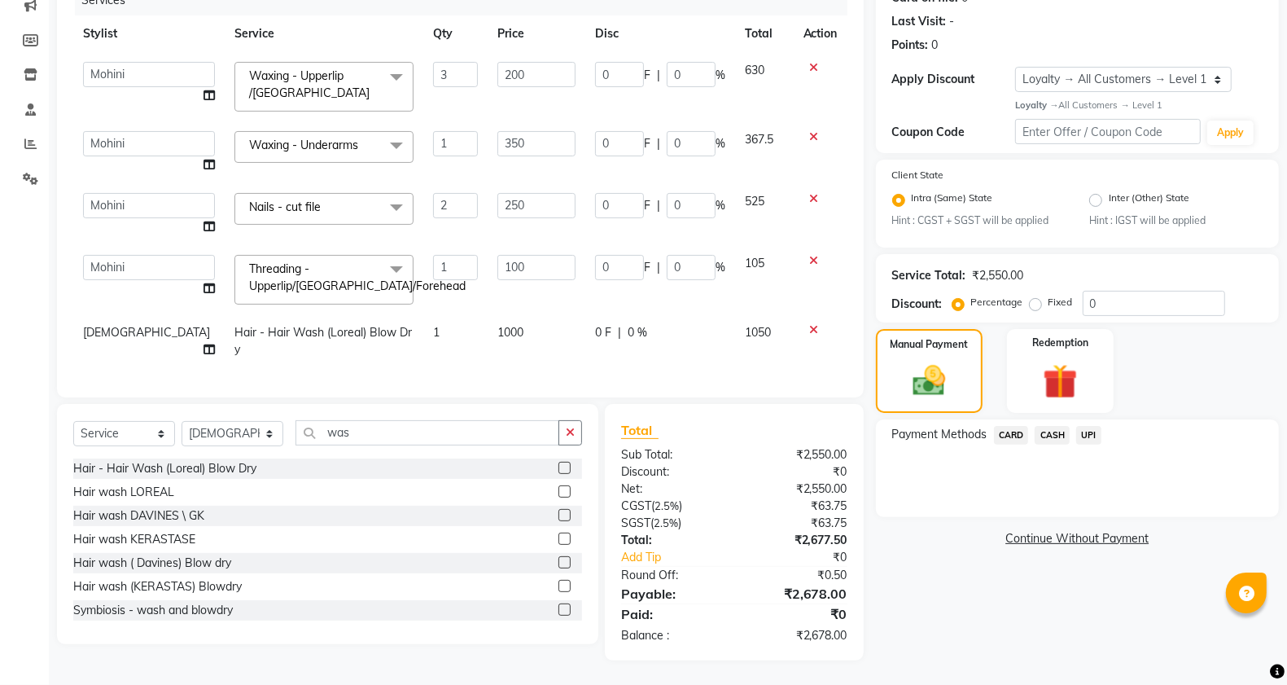
click at [1094, 427] on span "UPI" at bounding box center [1088, 435] width 25 height 19
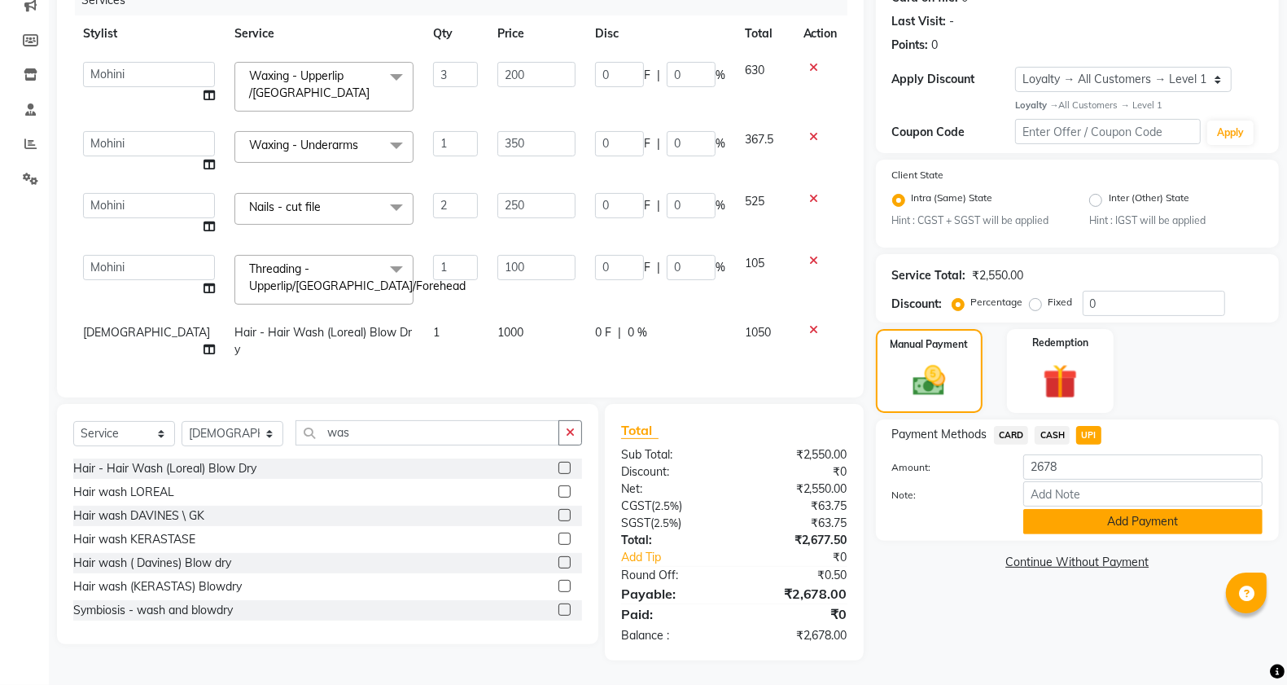
click at [1081, 511] on button "Add Payment" at bounding box center [1142, 521] width 239 height 25
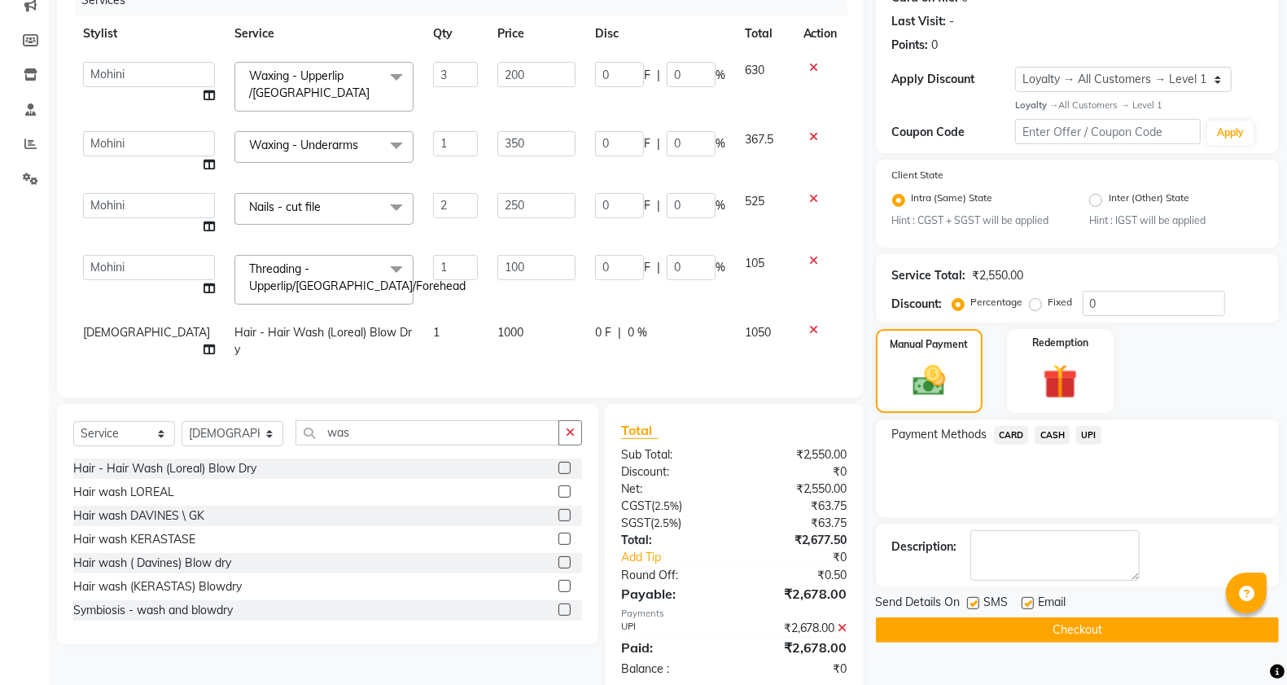
scroll to position [331, 0]
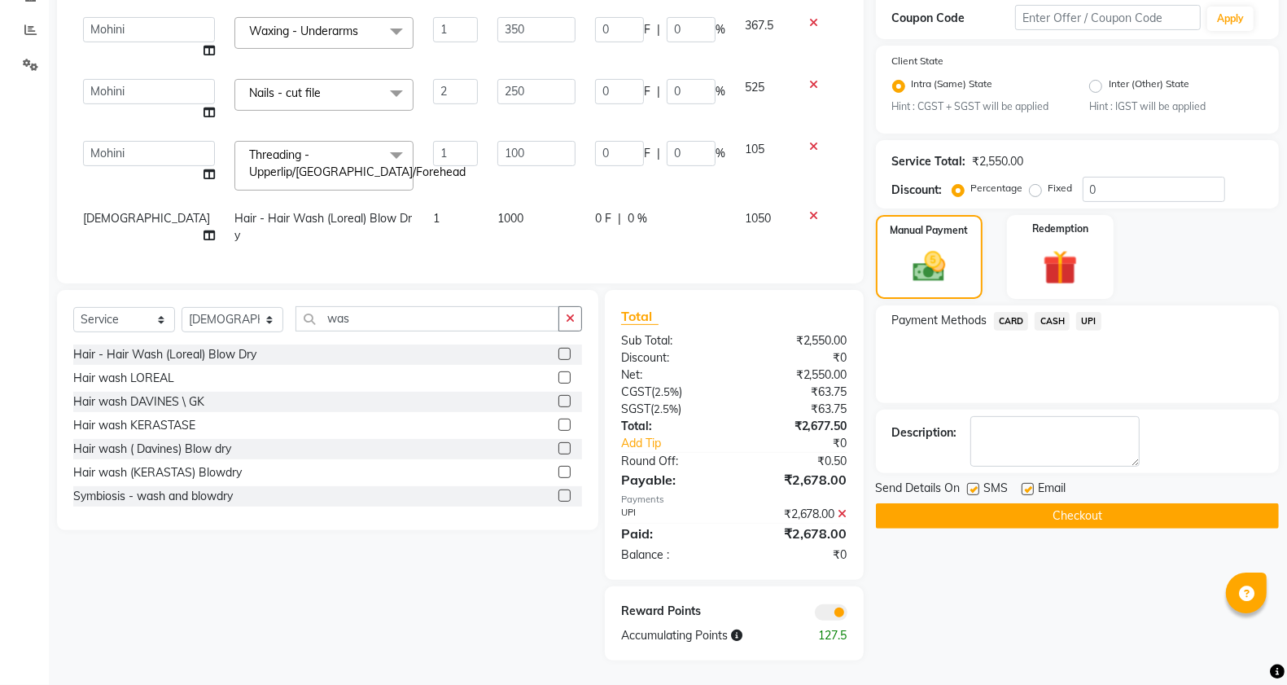
click at [1008, 511] on button "Checkout" at bounding box center [1077, 515] width 403 height 25
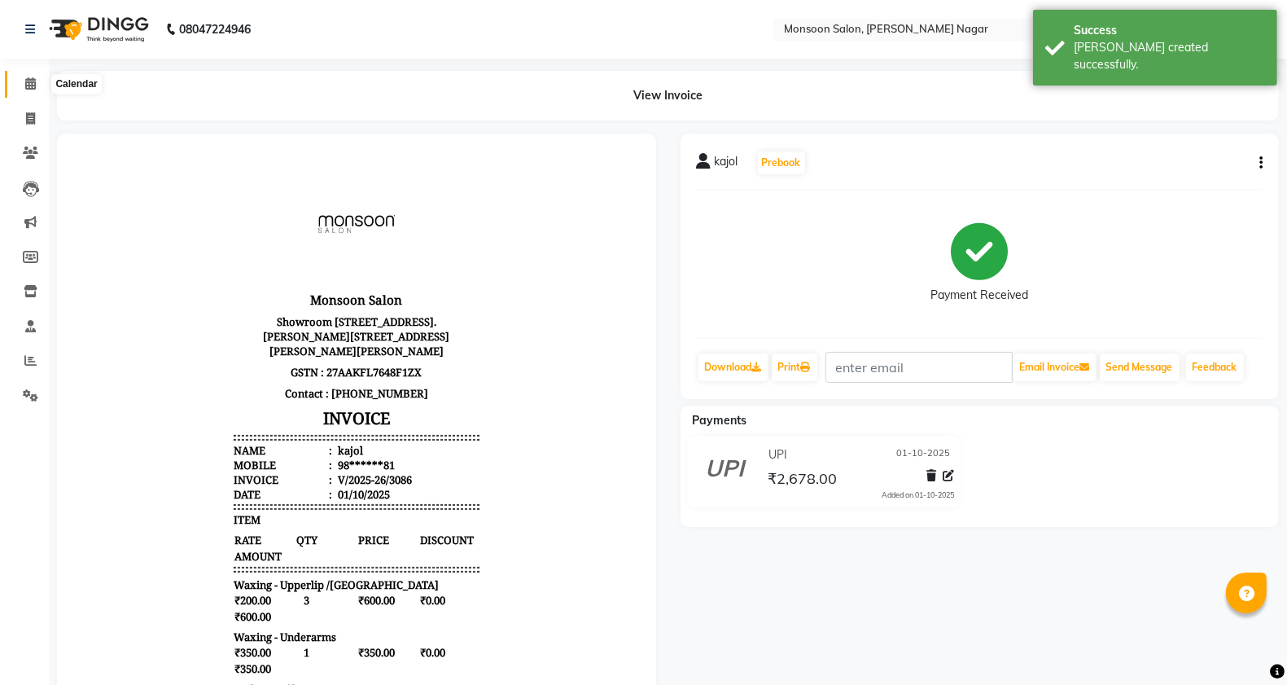
click at [22, 81] on span at bounding box center [30, 84] width 28 height 19
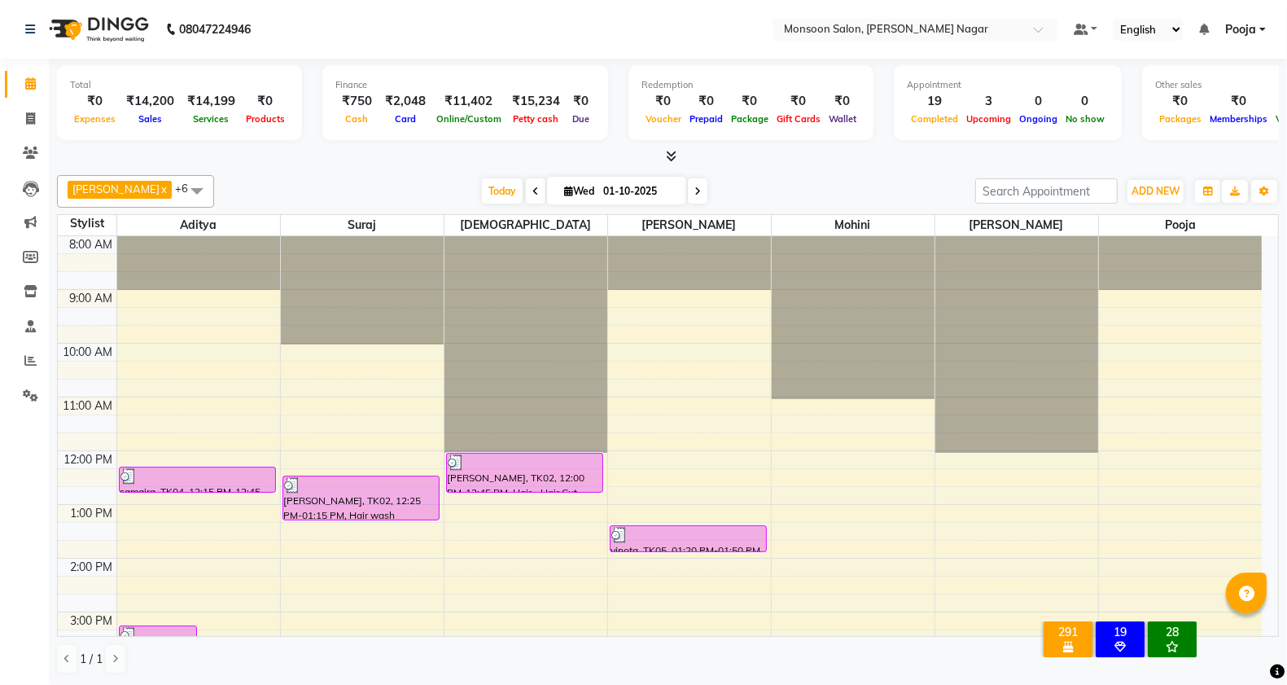
scroll to position [1, 0]
